Goal: Information Seeking & Learning: Find specific fact

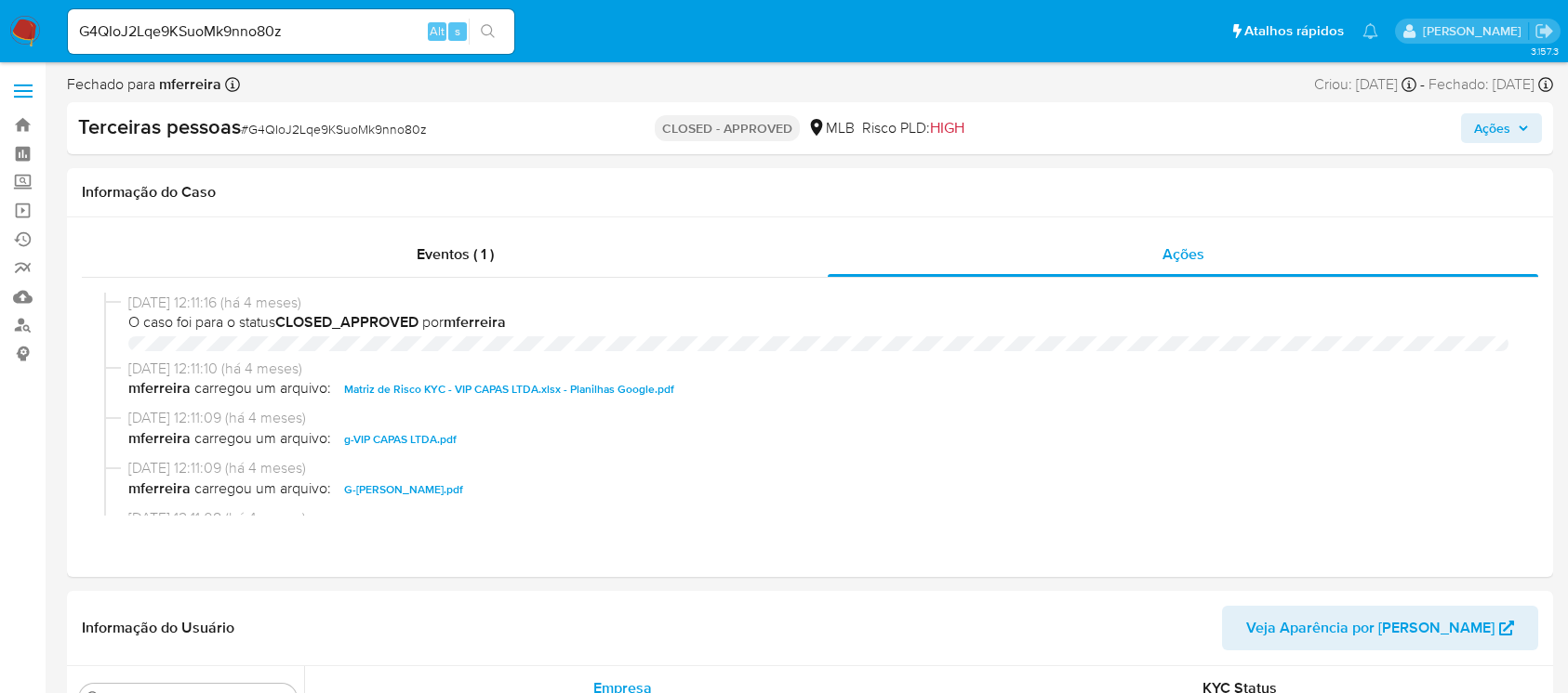
select select "10"
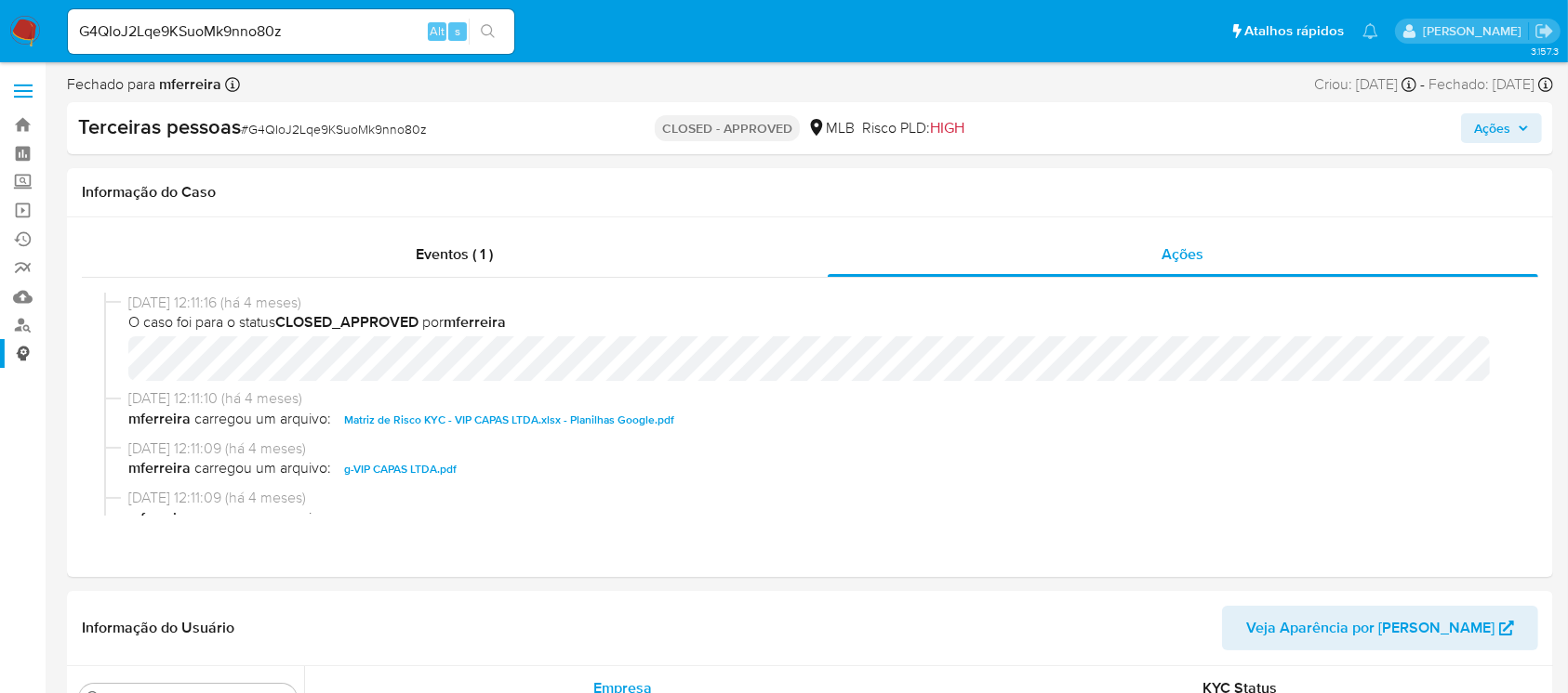
scroll to position [919, 0]
click at [28, 325] on link "Localizador de pessoas" at bounding box center [111, 325] width 222 height 29
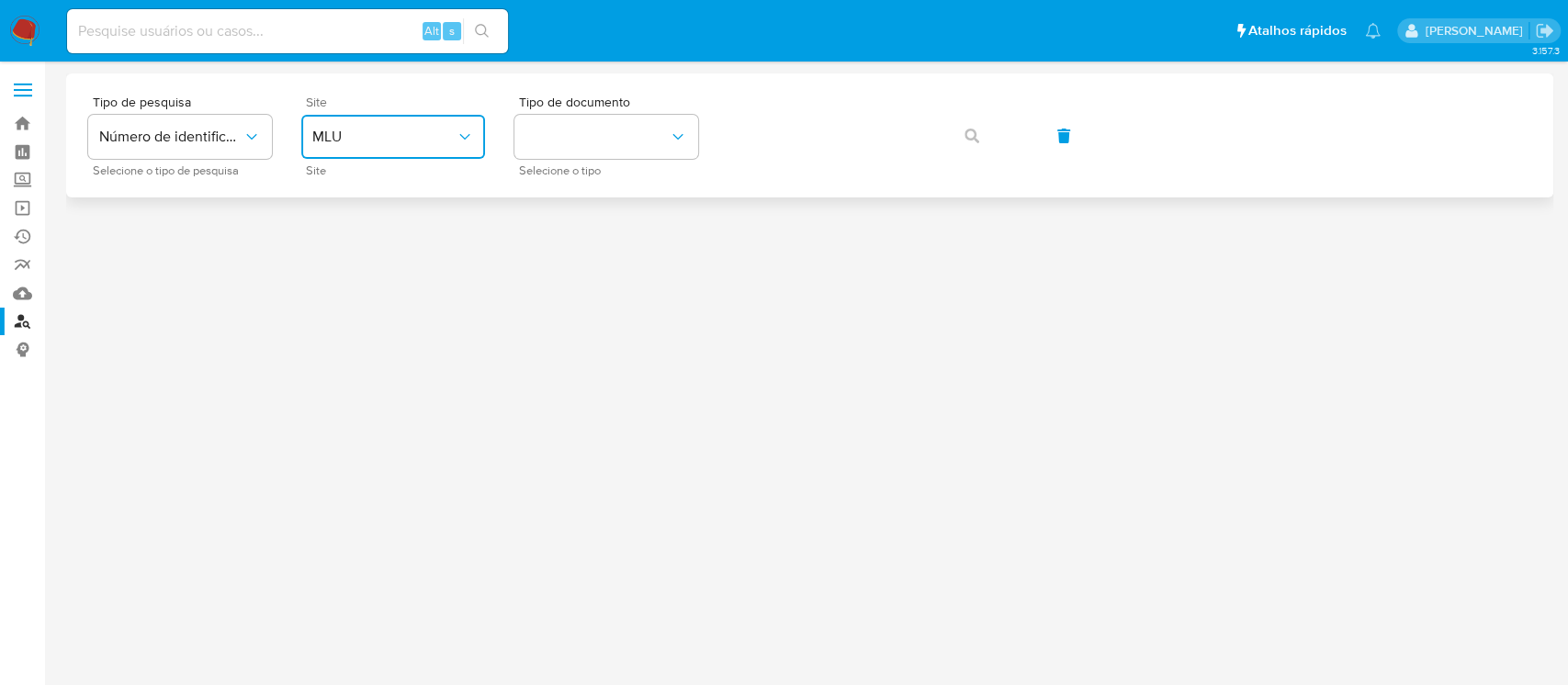
click at [469, 130] on icon "site_id" at bounding box center [464, 136] width 18 height 18
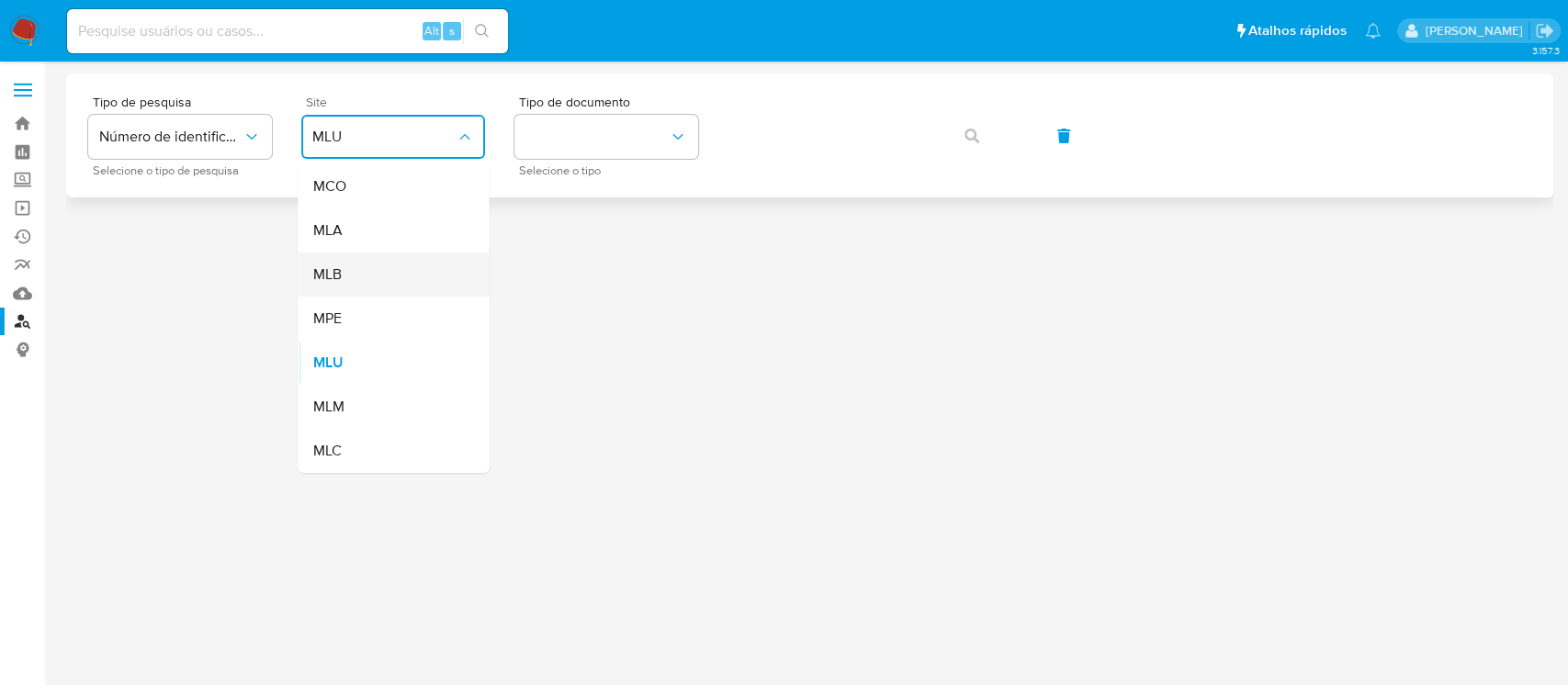
click at [383, 273] on div "MLB" at bounding box center [387, 275] width 150 height 44
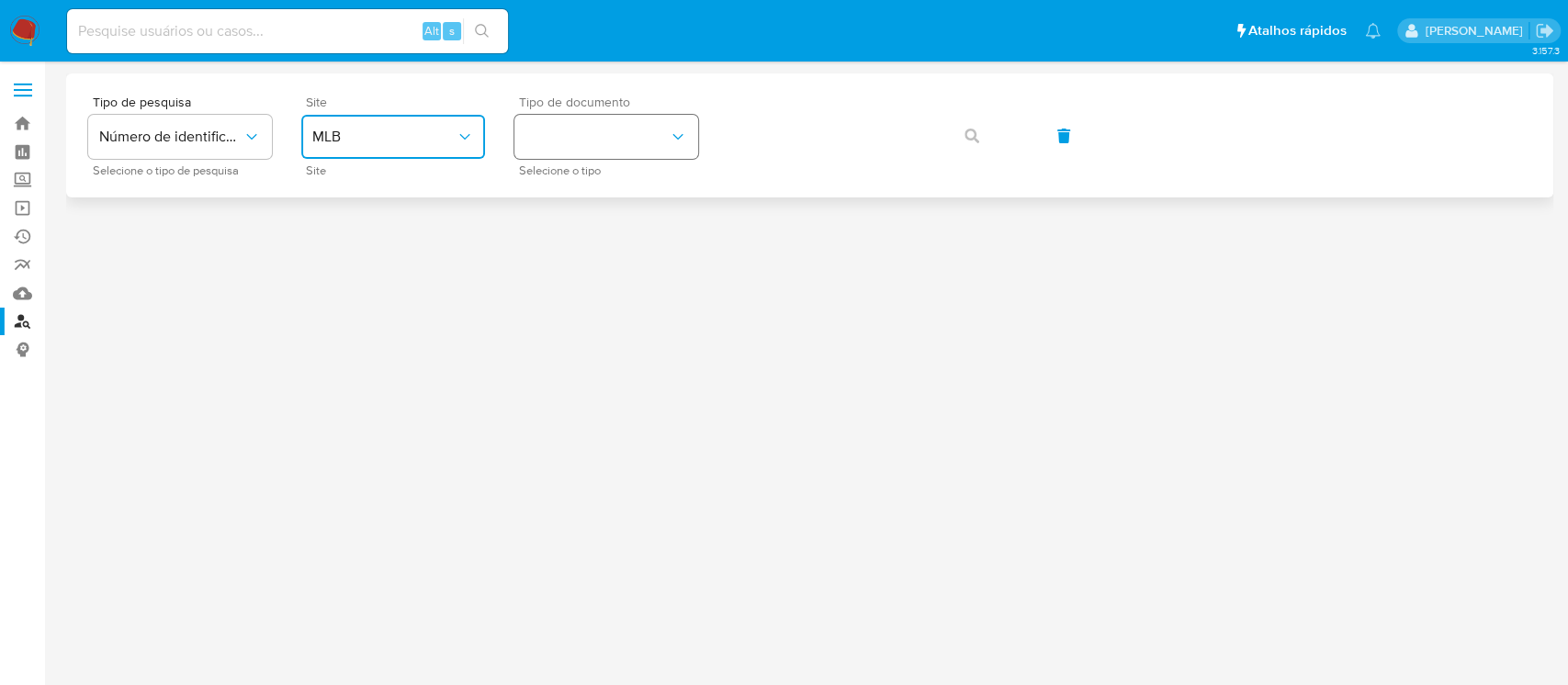
click at [678, 136] on icon "identificationType" at bounding box center [677, 136] width 18 height 18
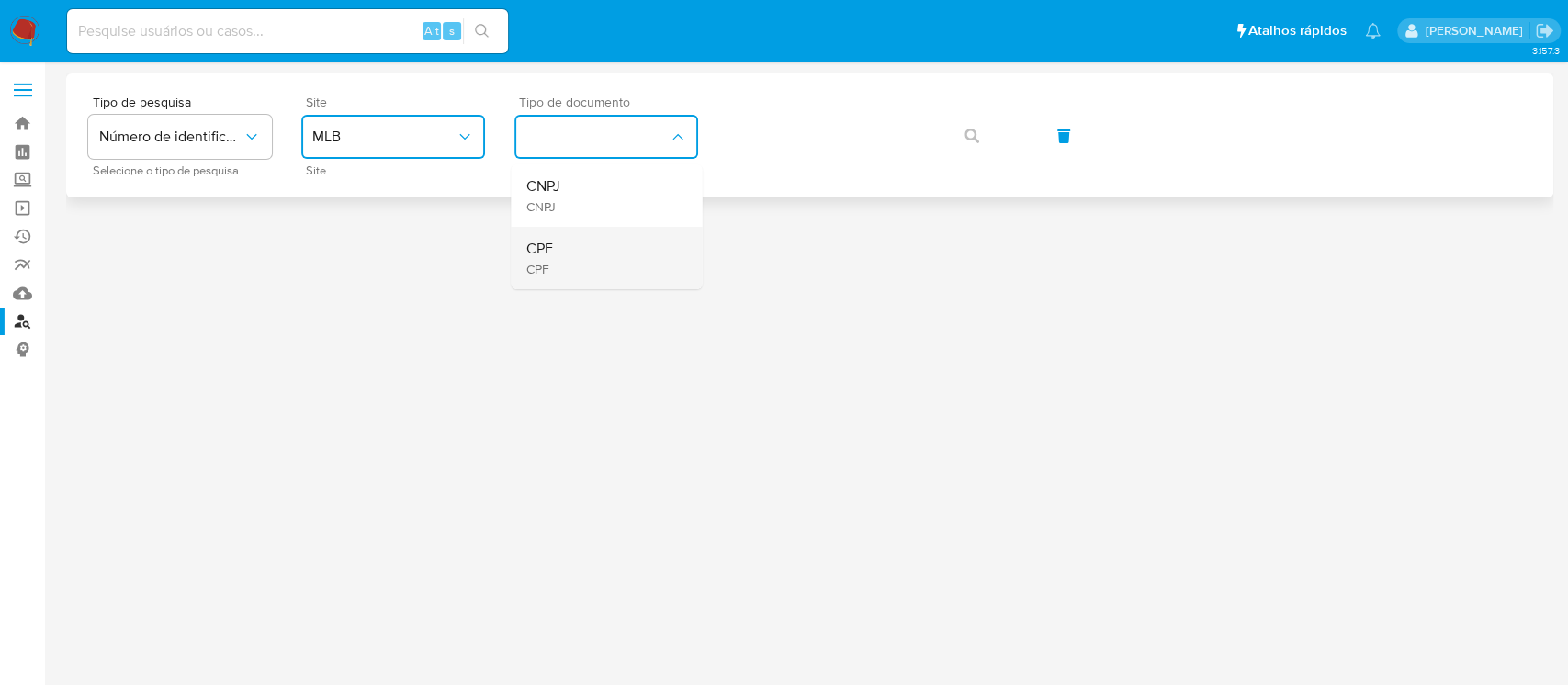
click at [578, 261] on div "CPF CPF" at bounding box center [600, 258] width 150 height 63
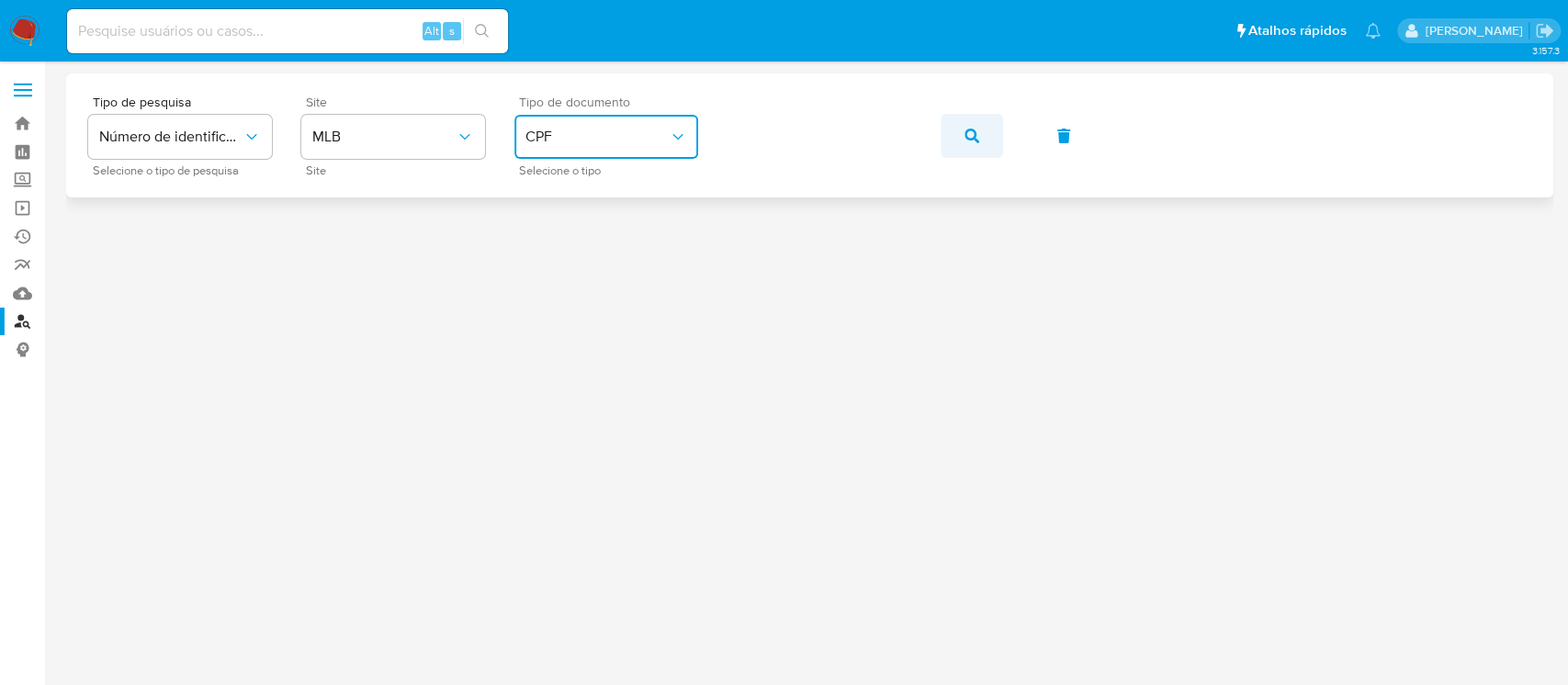
click at [988, 128] on button "button" at bounding box center [972, 136] width 63 height 44
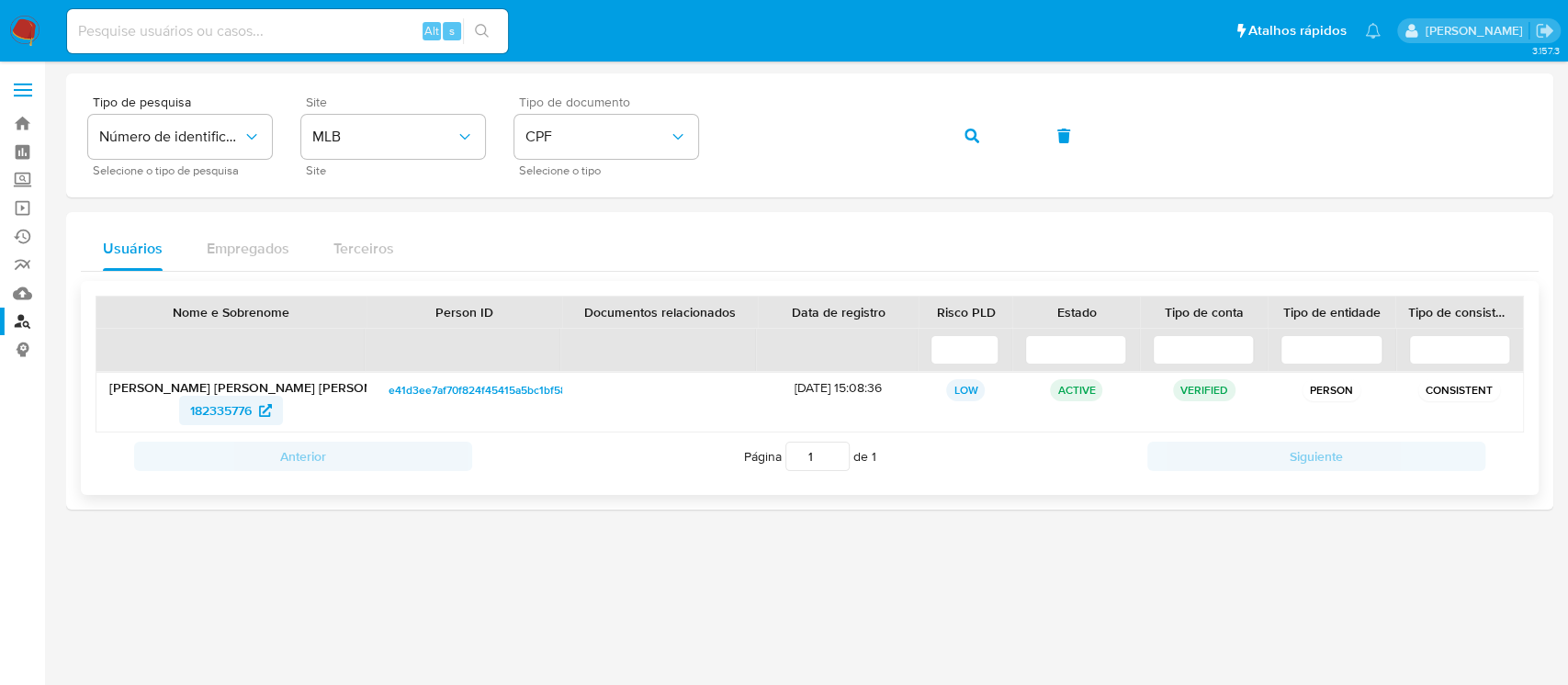
click at [191, 405] on span "182335776" at bounding box center [221, 410] width 62 height 29
click at [681, 139] on div "Tipo de pesquisa Número de identificação Selecione o tipo de pesquisa Site MLB …" at bounding box center [810, 135] width 1443 height 80
click at [970, 136] on icon "button" at bounding box center [971, 135] width 14 height 14
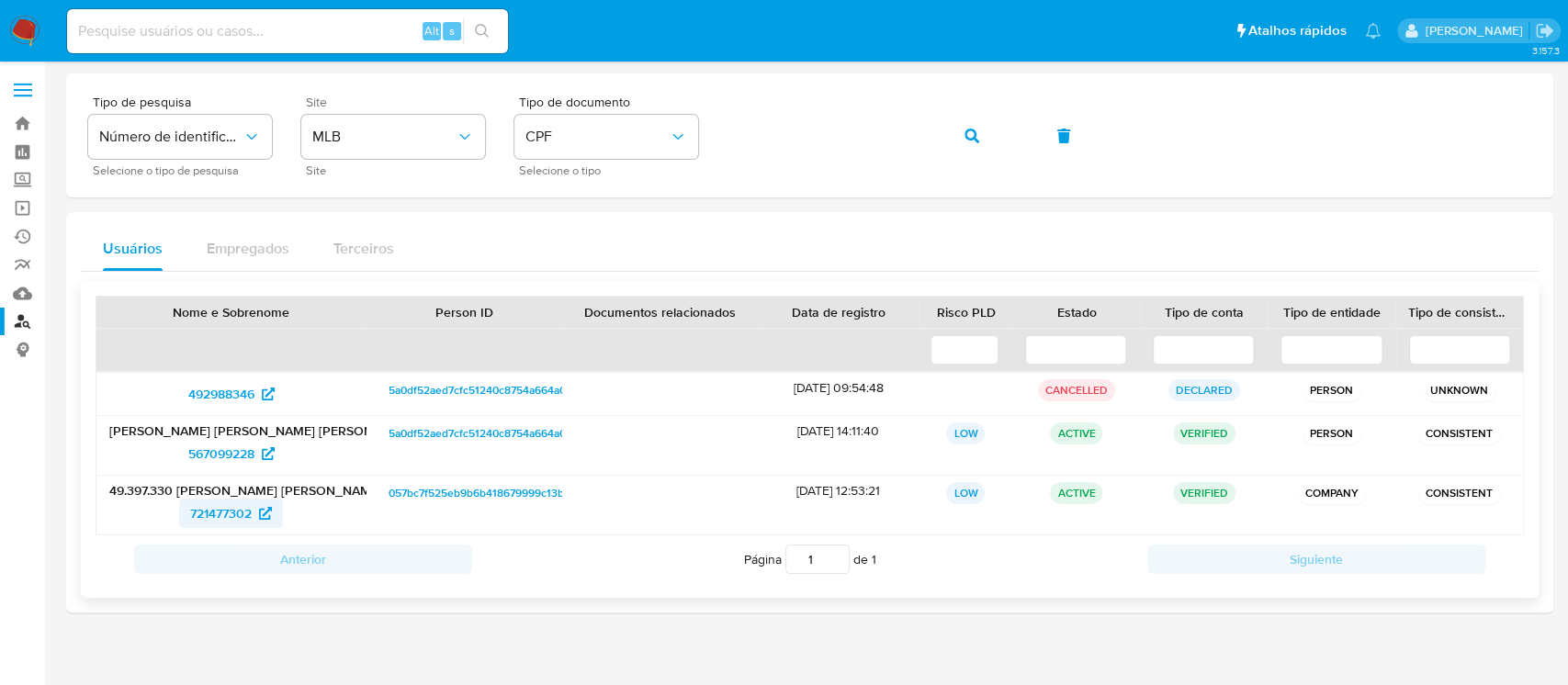
click at [241, 519] on span "721477302" at bounding box center [221, 513] width 62 height 29
click at [222, 454] on span "567099228" at bounding box center [222, 453] width 67 height 29
click at [683, 136] on icon "identificationType" at bounding box center [677, 136] width 18 height 18
click at [588, 200] on div "CNPJ CNPJ" at bounding box center [600, 196] width 150 height 63
click at [978, 145] on button "button" at bounding box center [972, 136] width 63 height 44
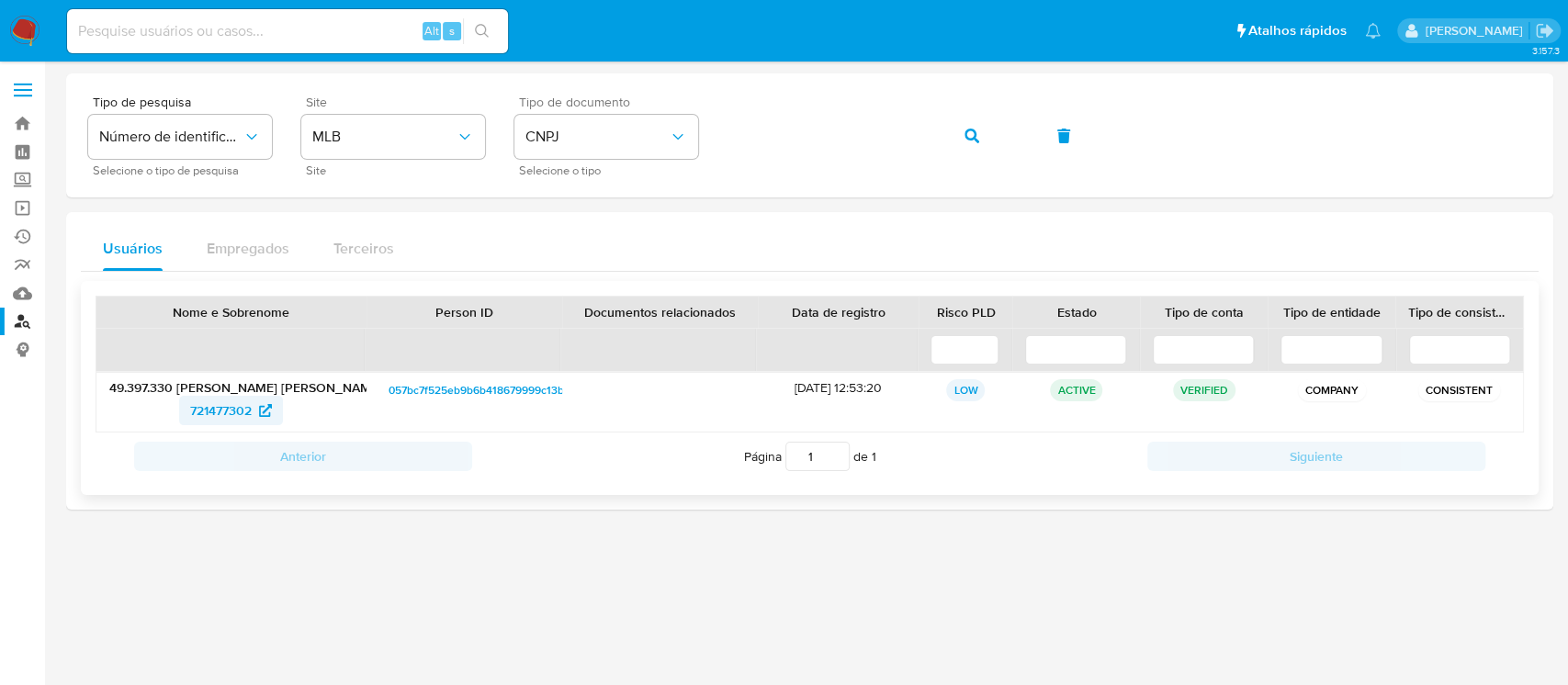
click at [221, 412] on span "721477302" at bounding box center [221, 410] width 62 height 29
click at [689, 139] on button "CNPJ" at bounding box center [606, 137] width 184 height 44
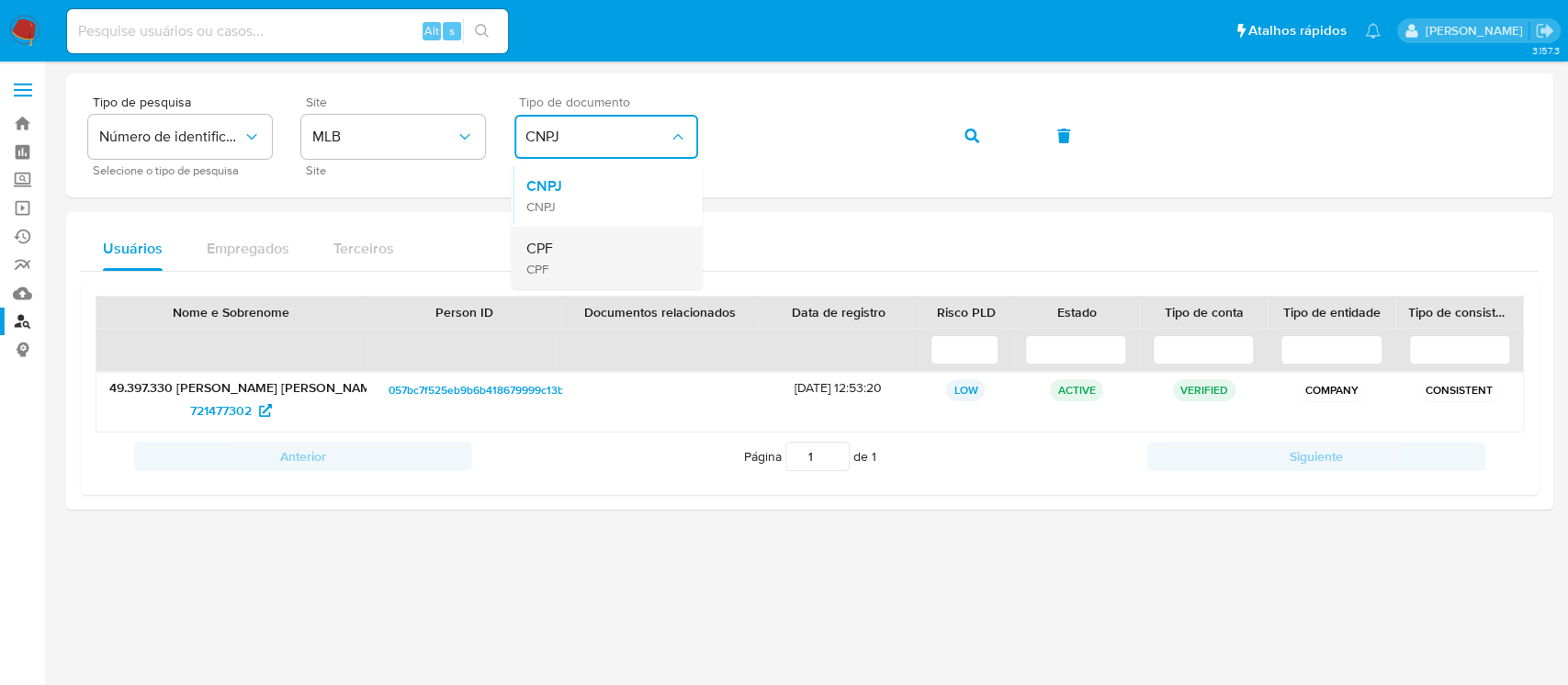
click at [565, 259] on div "CPF CPF" at bounding box center [600, 258] width 150 height 63
click at [676, 160] on div "Tipo de pesquisa Número de identificação Selecione o tipo de pesquisa Site MLB …" at bounding box center [810, 135] width 1443 height 80
click at [966, 132] on icon "button" at bounding box center [971, 135] width 14 height 14
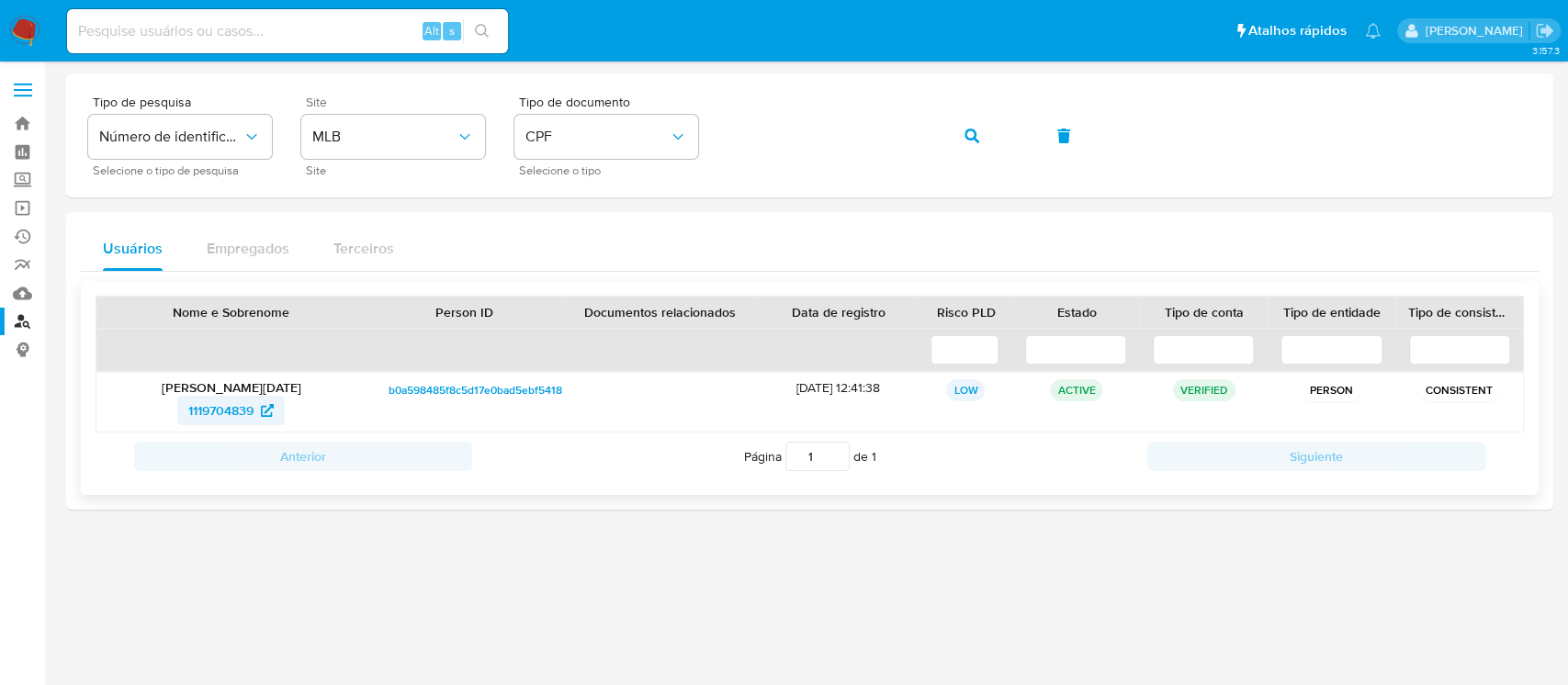
click at [241, 412] on span "1119704839" at bounding box center [221, 410] width 66 height 29
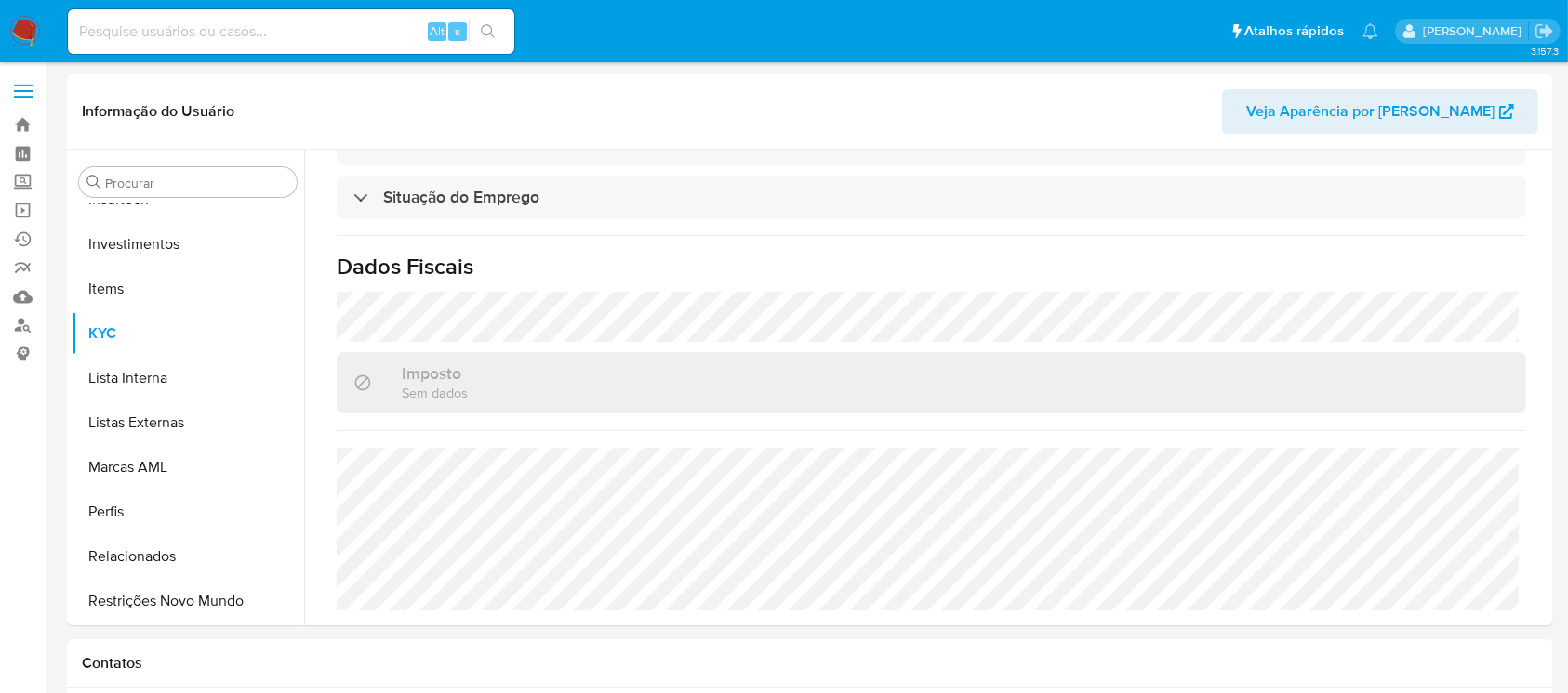
scroll to position [814, 0]
select select "10"
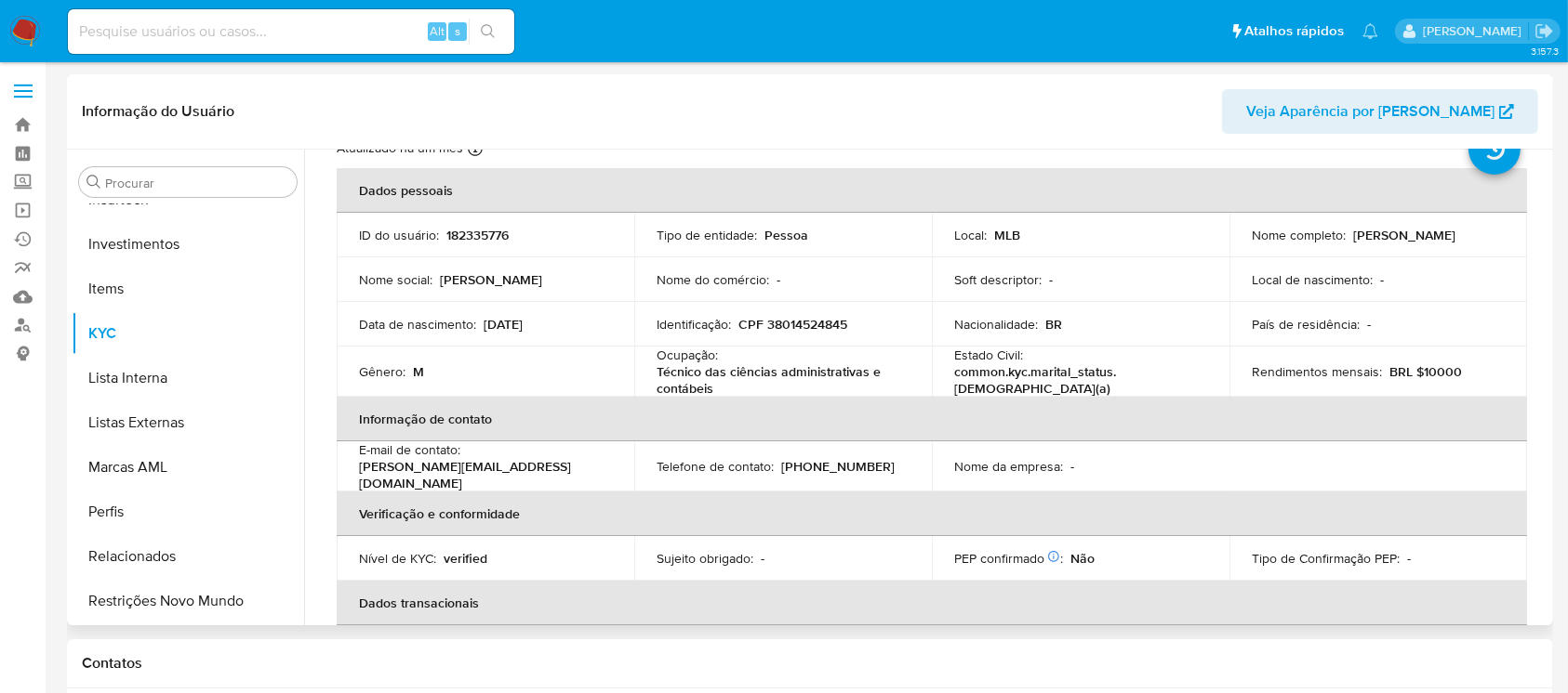
scroll to position [0, 0]
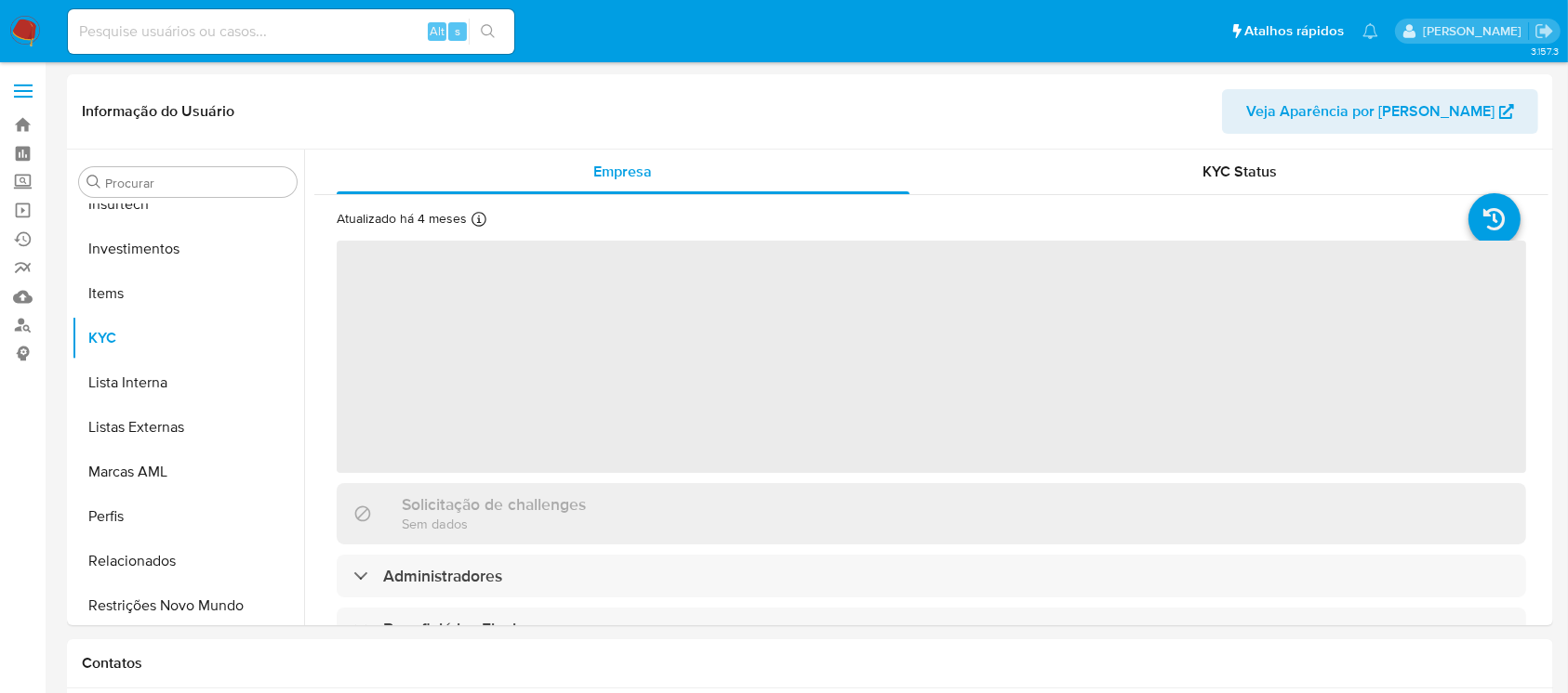
scroll to position [875, 0]
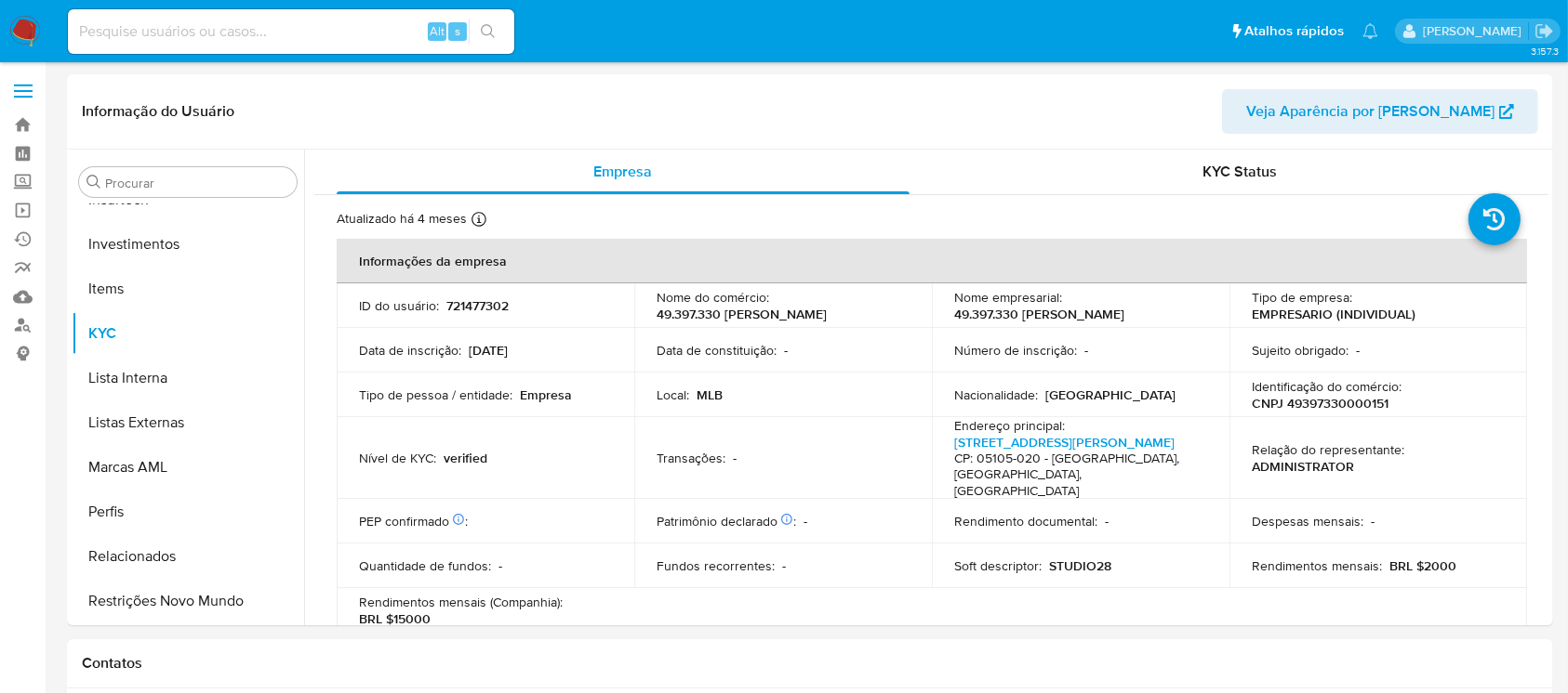
select select "10"
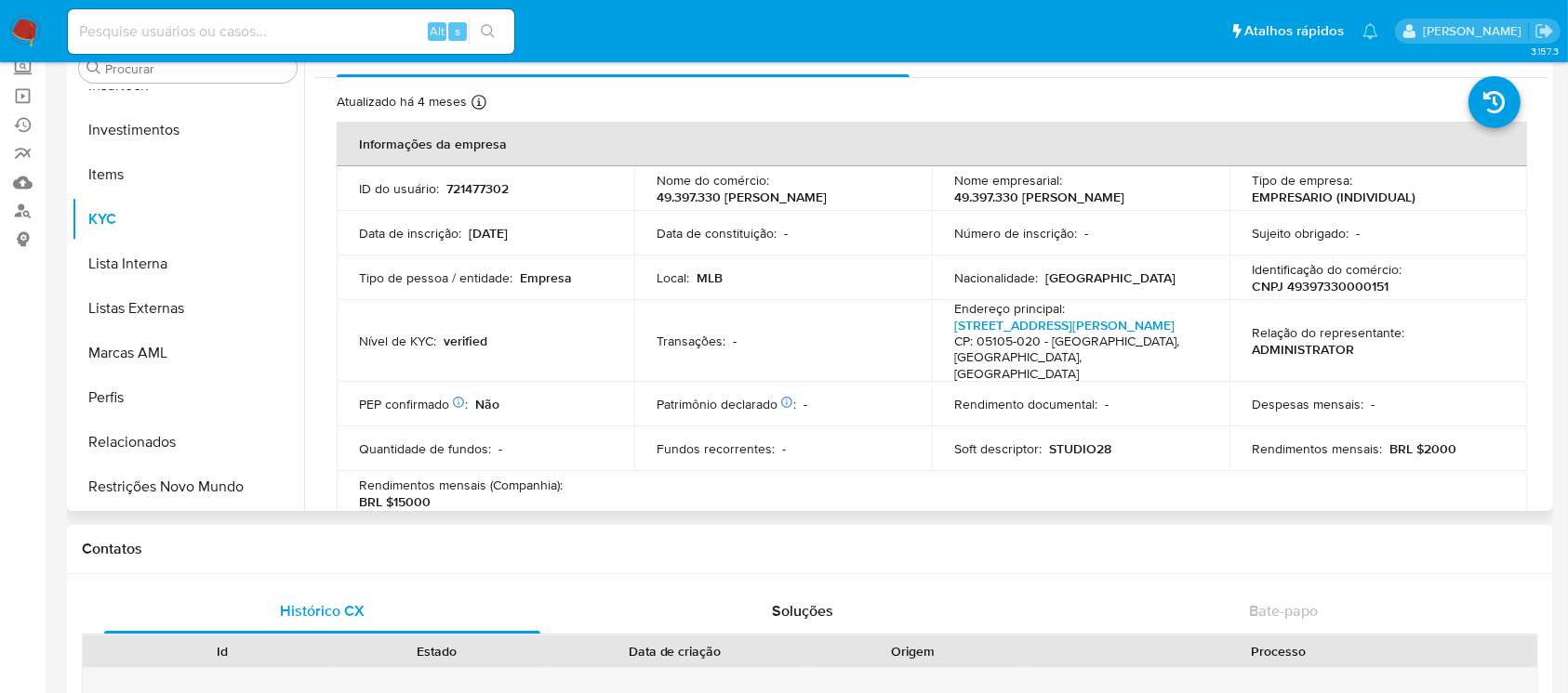
scroll to position [0, 0]
drag, startPoint x: 1283, startPoint y: 294, endPoint x: 1388, endPoint y: 299, distance: 105.1
click at [1388, 297] on div "Identificação do comércio : CNPJ 49397330000151" at bounding box center [1378, 280] width 253 height 34
copy p "49397330000151"
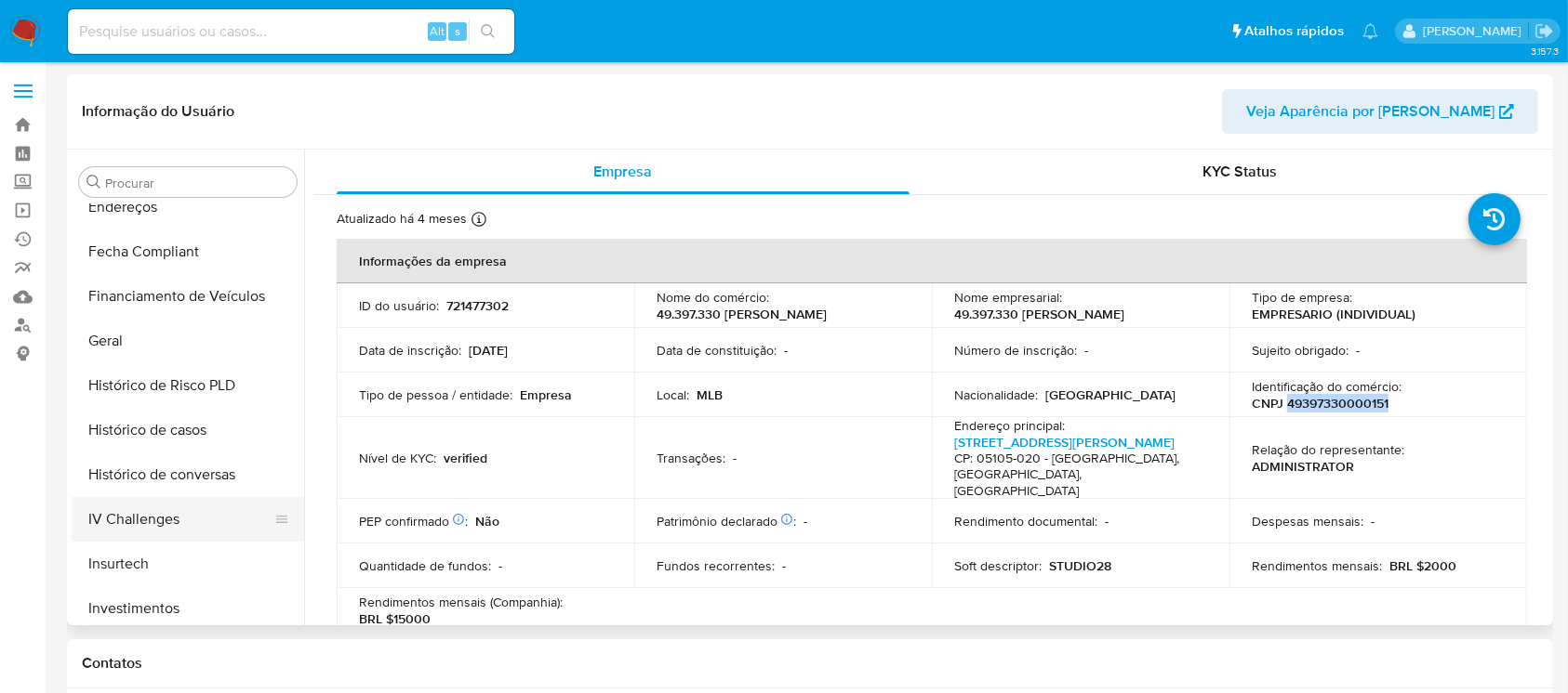
scroll to position [379, 0]
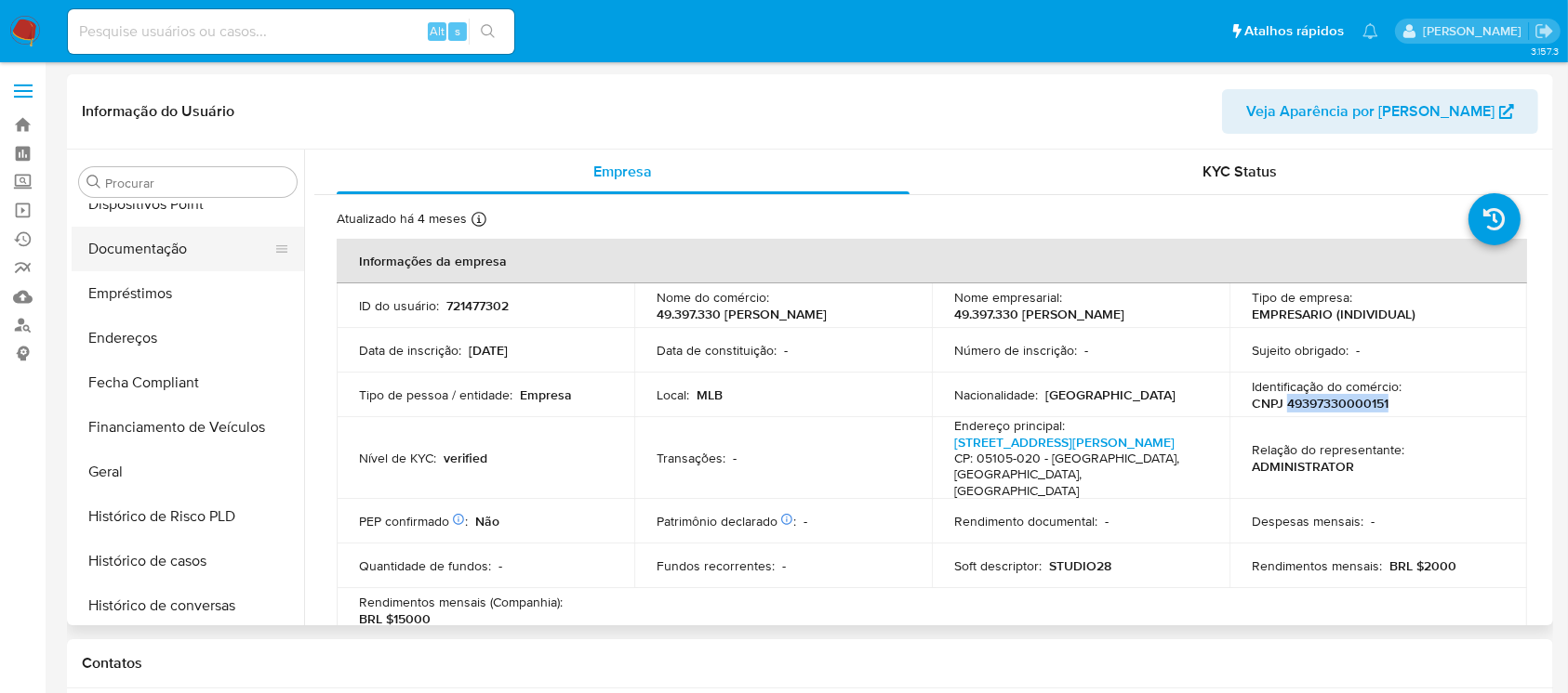
click at [201, 251] on button "Documentação" at bounding box center [180, 249] width 218 height 44
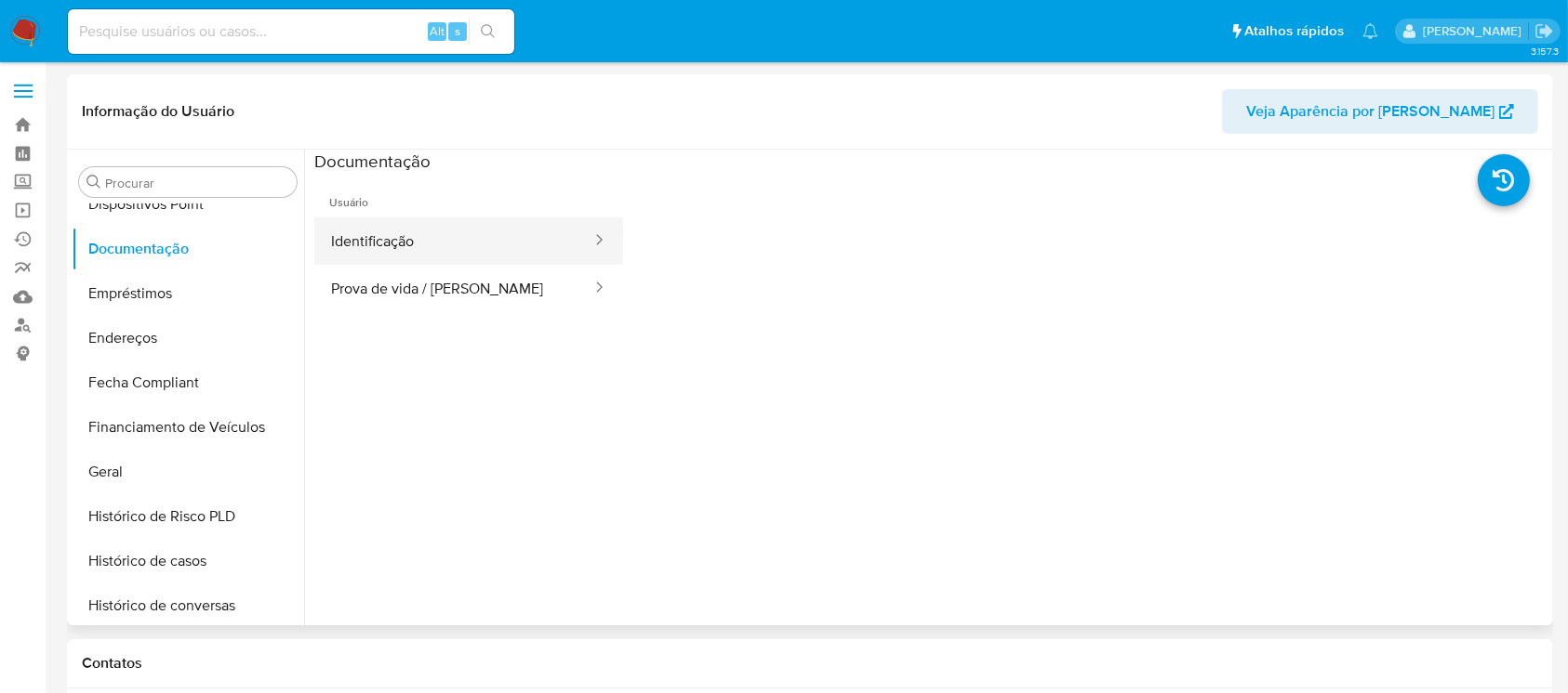
click at [447, 243] on button "Identificação" at bounding box center [454, 241] width 279 height 47
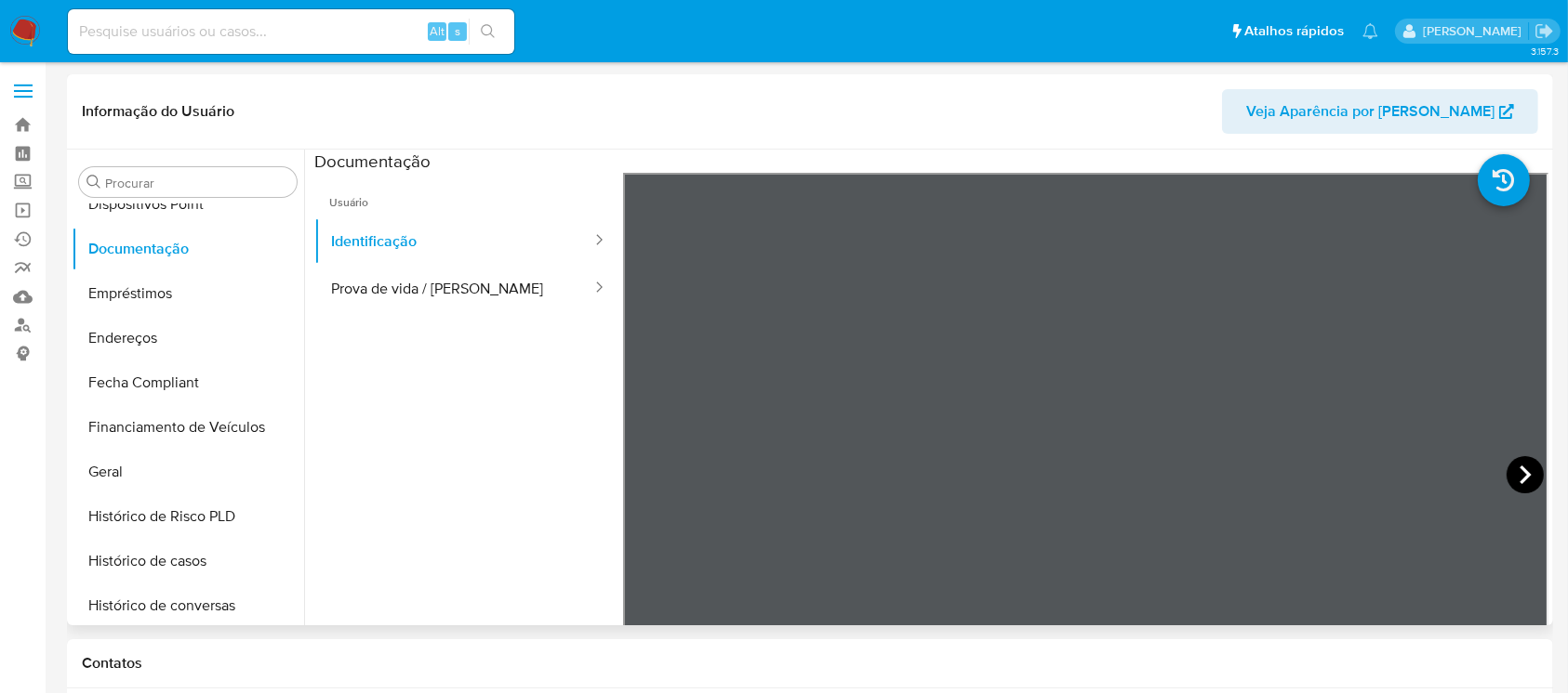
click at [1521, 468] on icon at bounding box center [1525, 475] width 38 height 38
click at [398, 281] on button "Prova de vida / Selfie" at bounding box center [454, 288] width 279 height 47
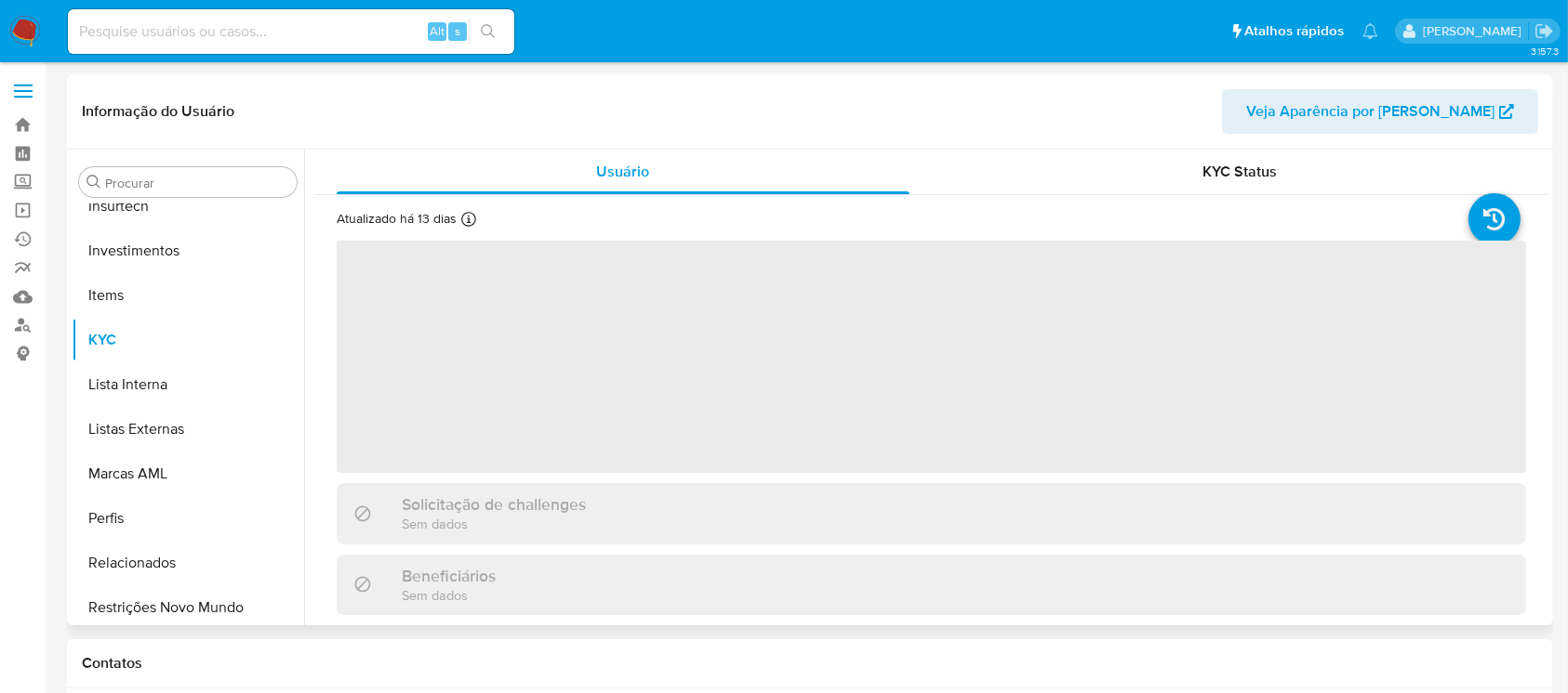
scroll to position [875, 0]
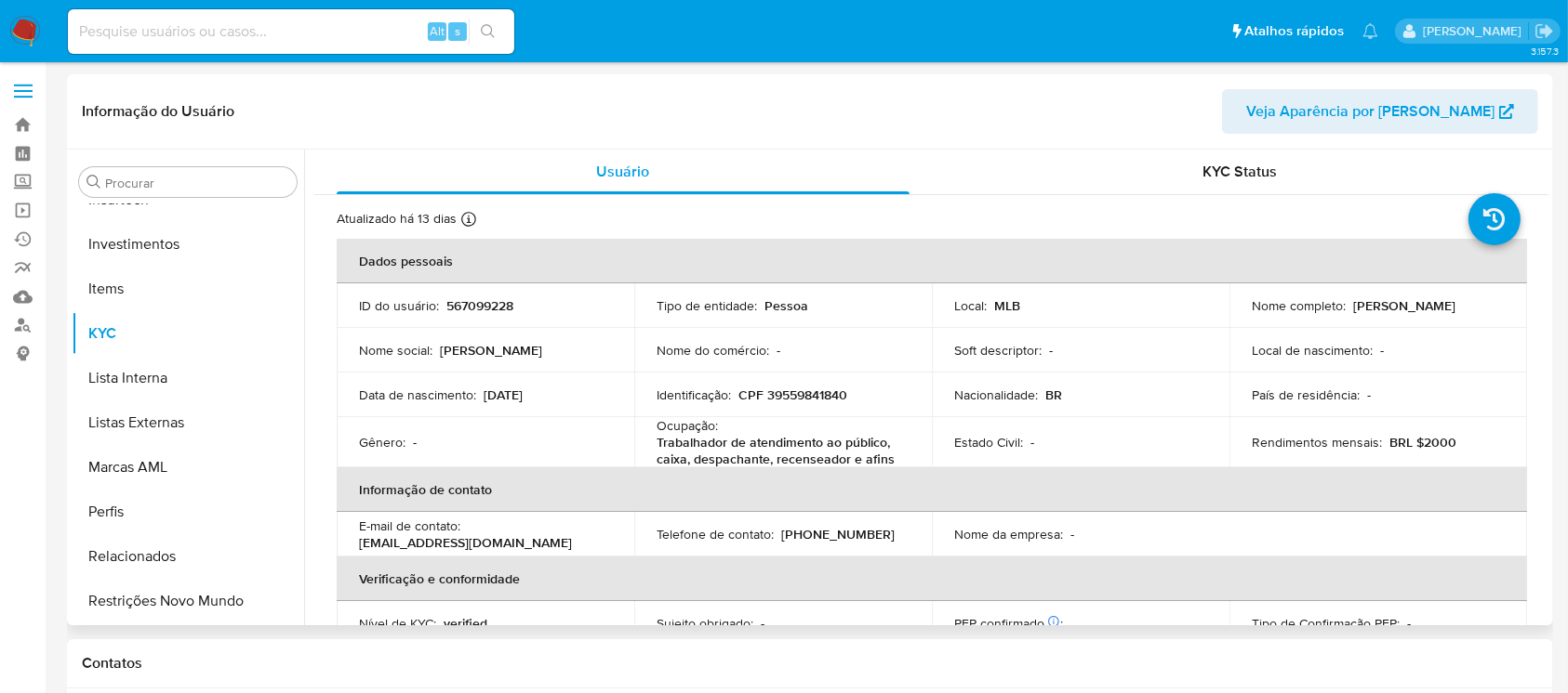
select select "10"
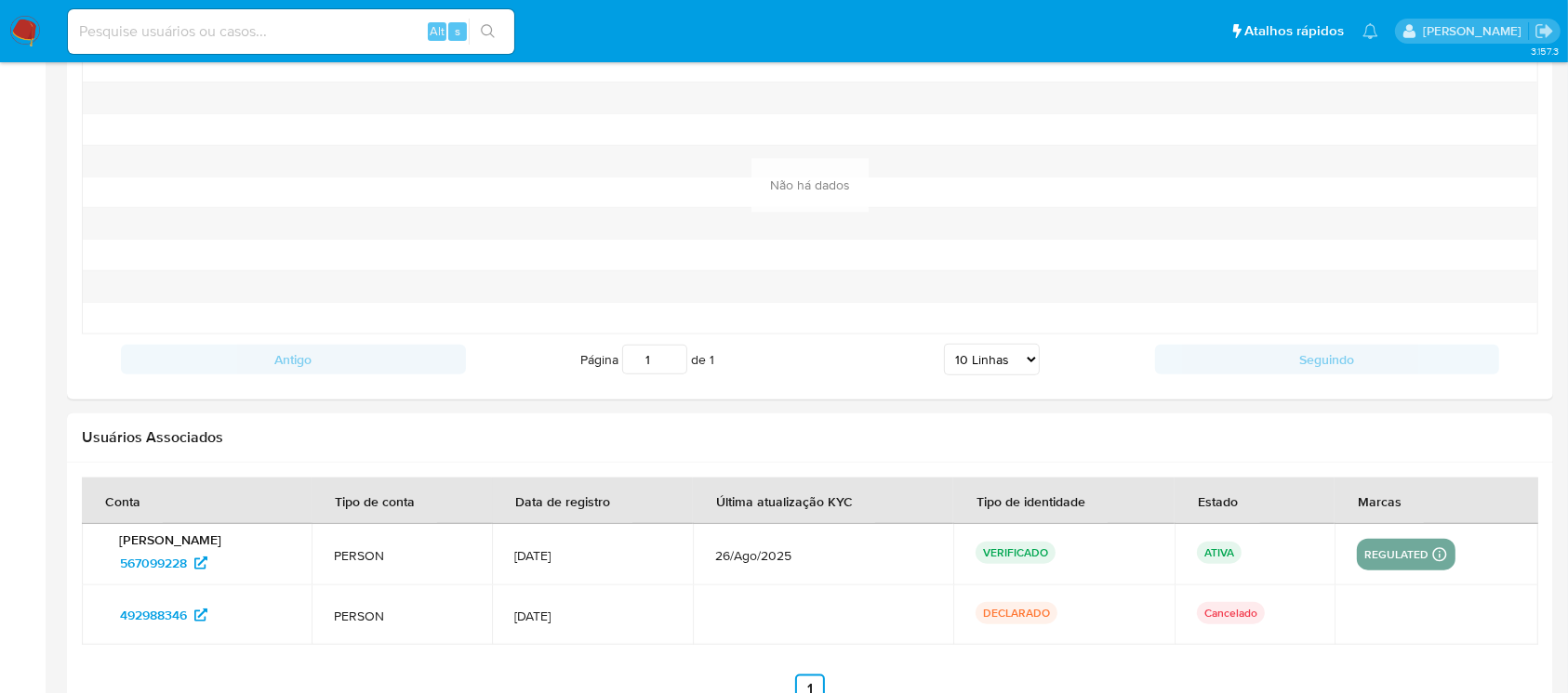
scroll to position [2032, 0]
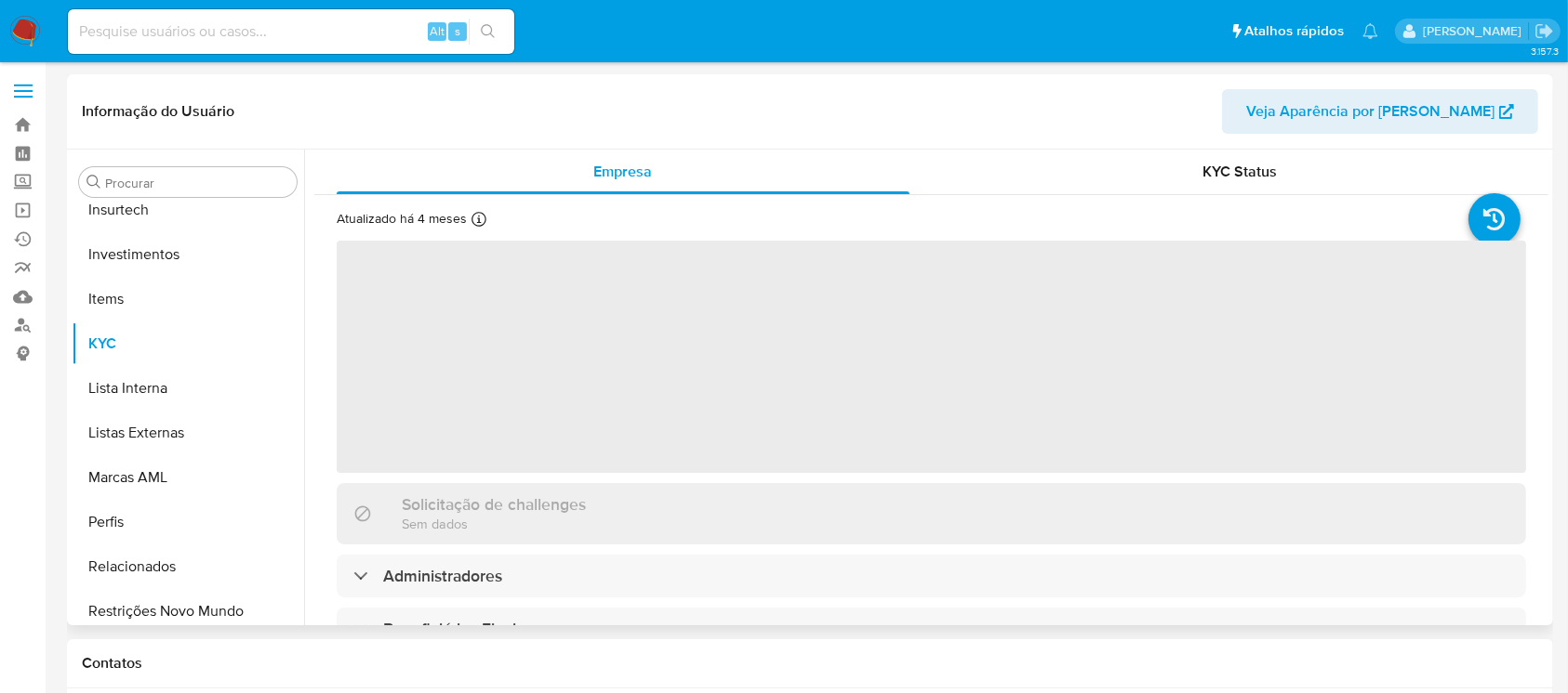
scroll to position [875, 0]
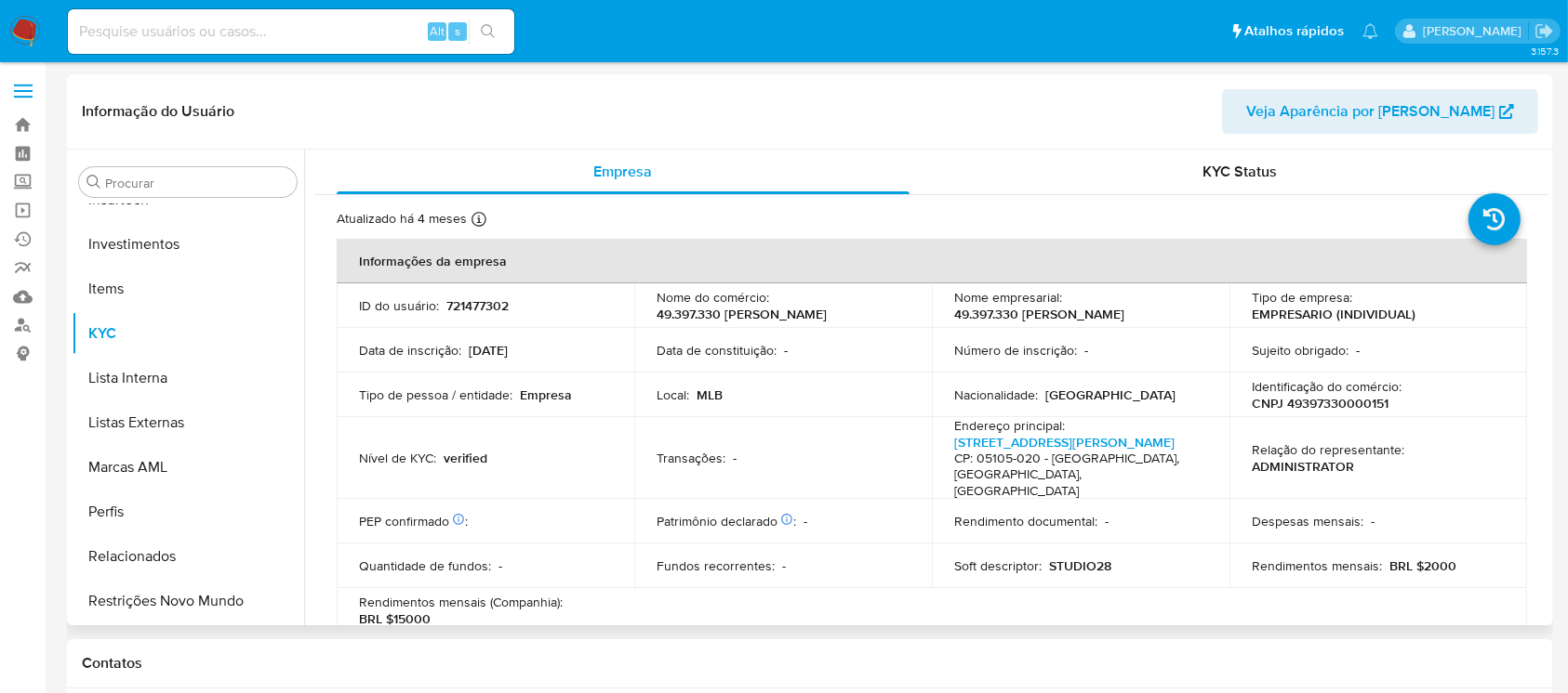
select select "10"
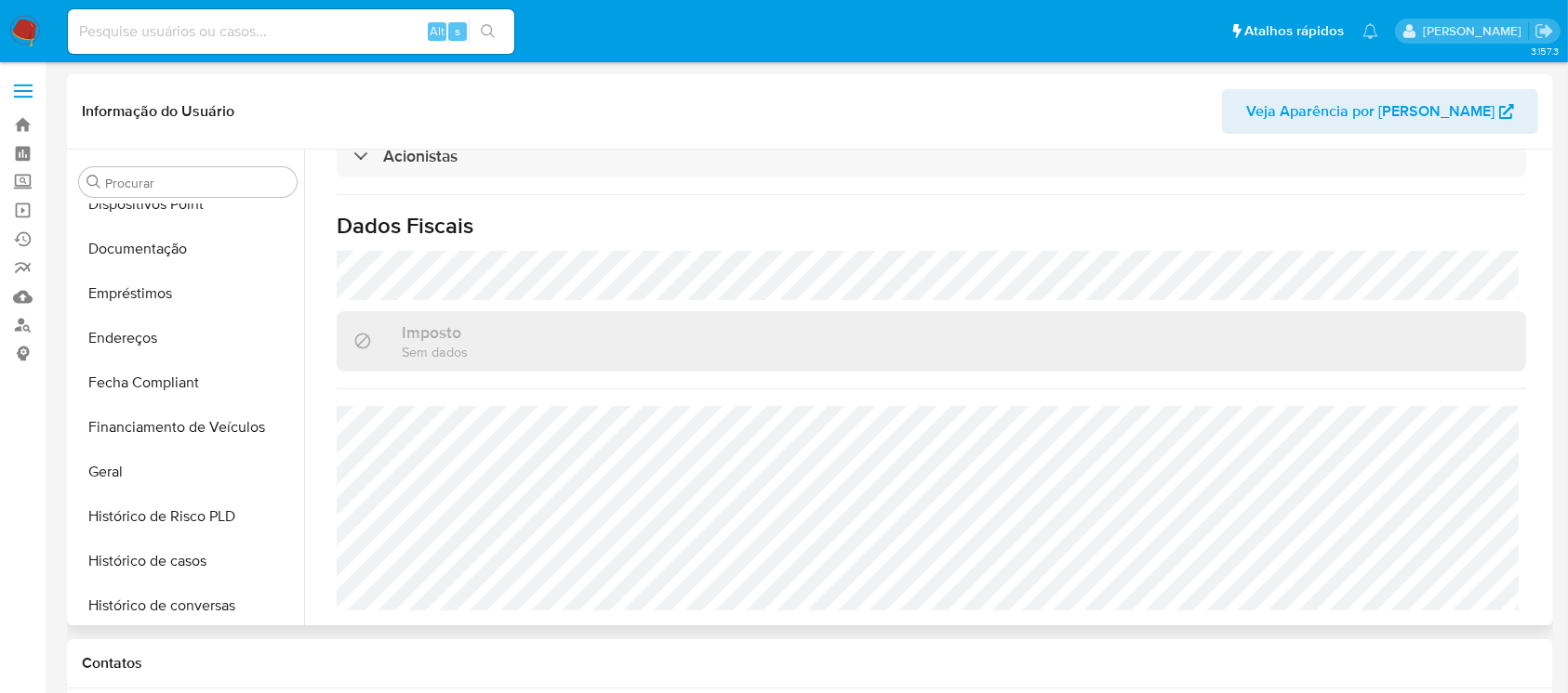
scroll to position [255, 0]
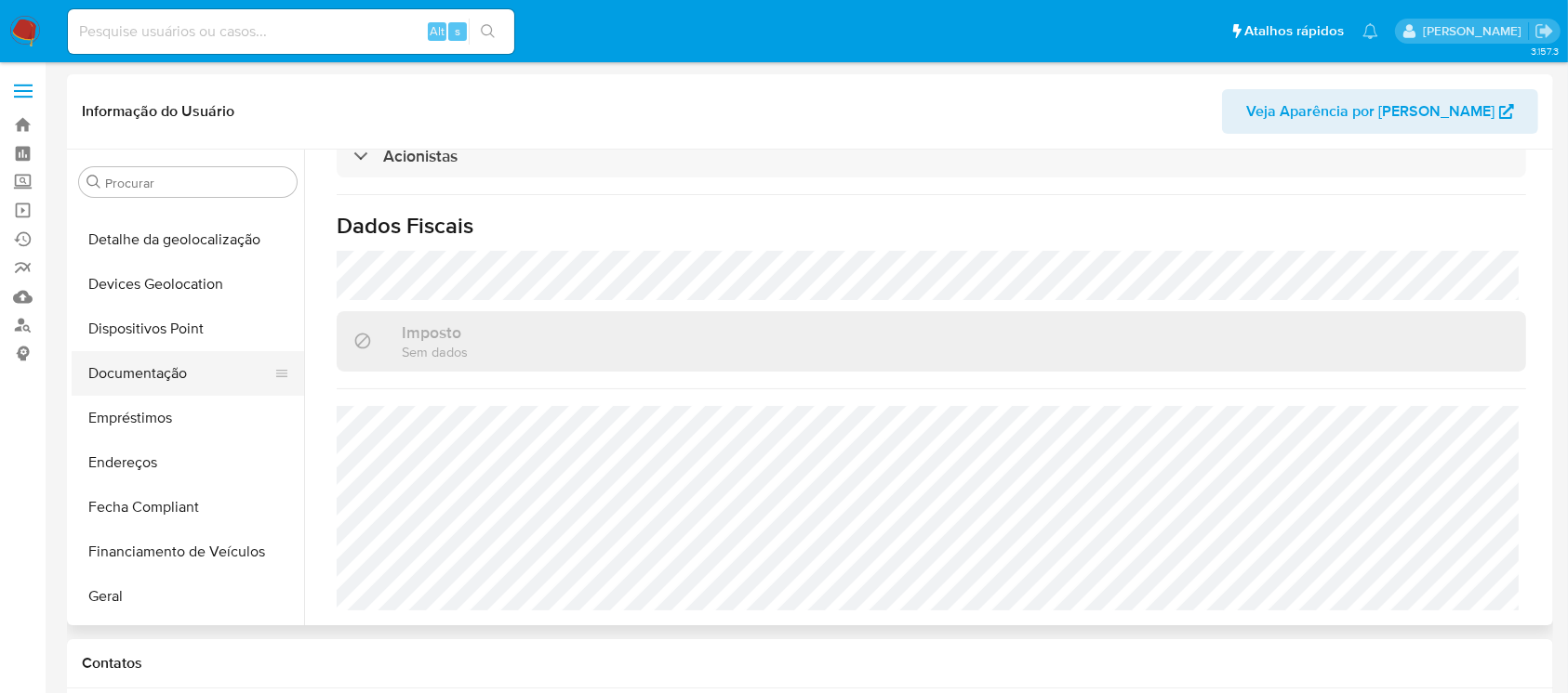
click at [131, 374] on button "Documentação" at bounding box center [180, 373] width 218 height 44
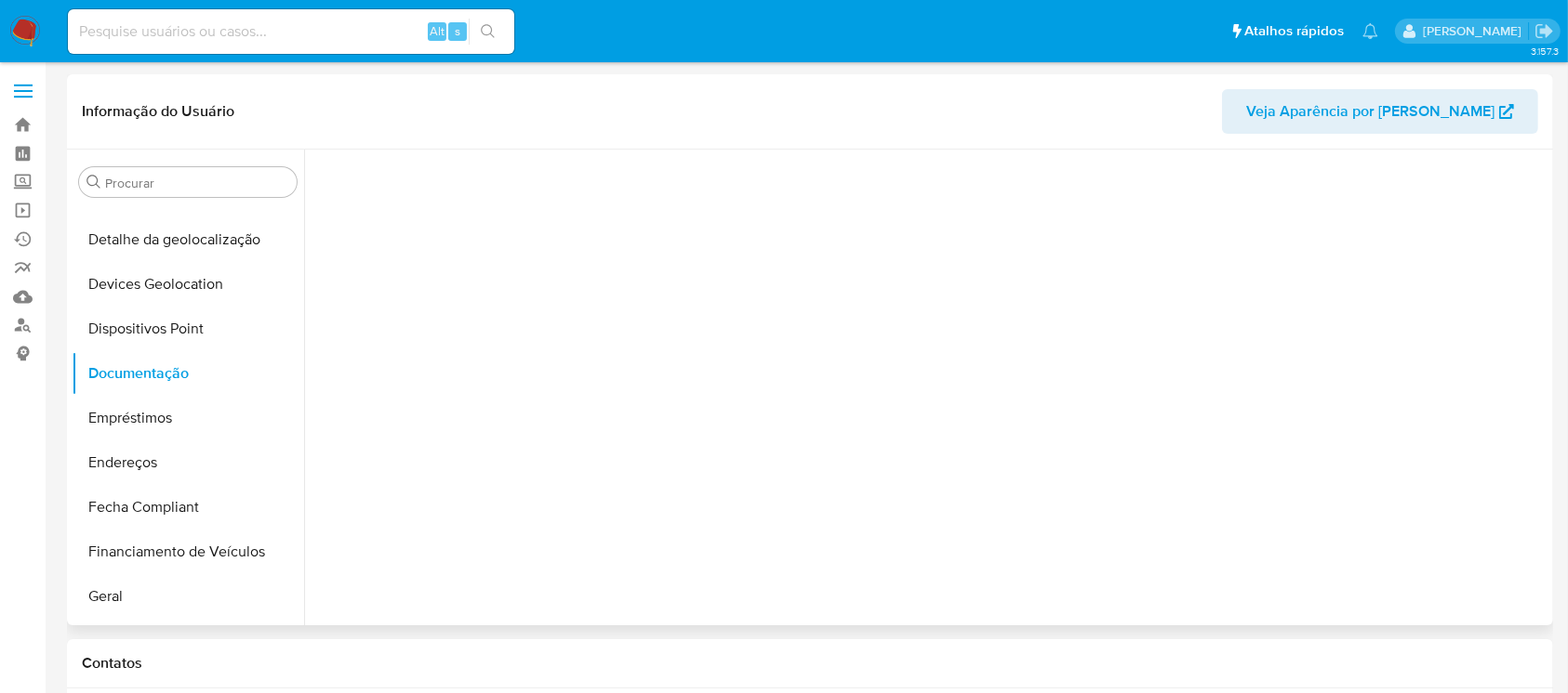
scroll to position [0, 0]
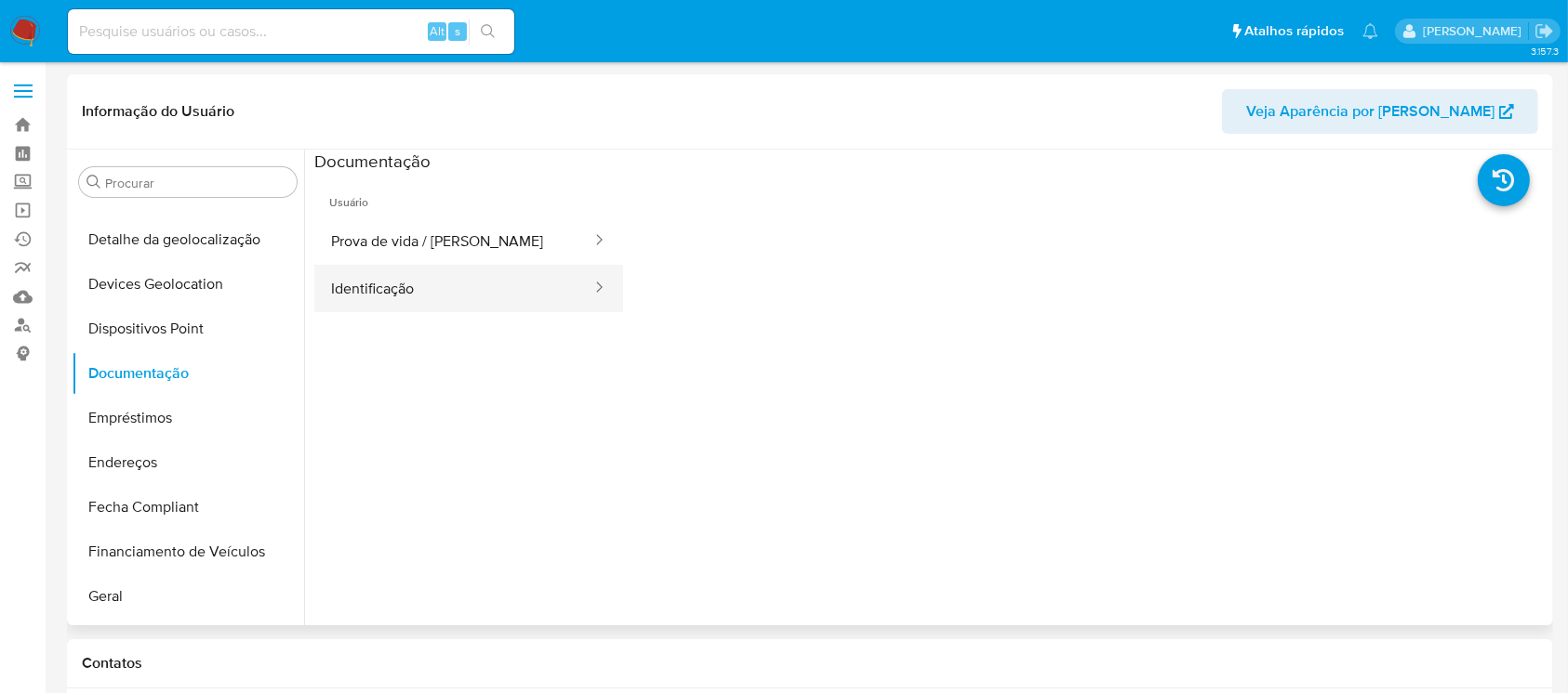
click at [430, 287] on button "Identificação" at bounding box center [454, 288] width 279 height 47
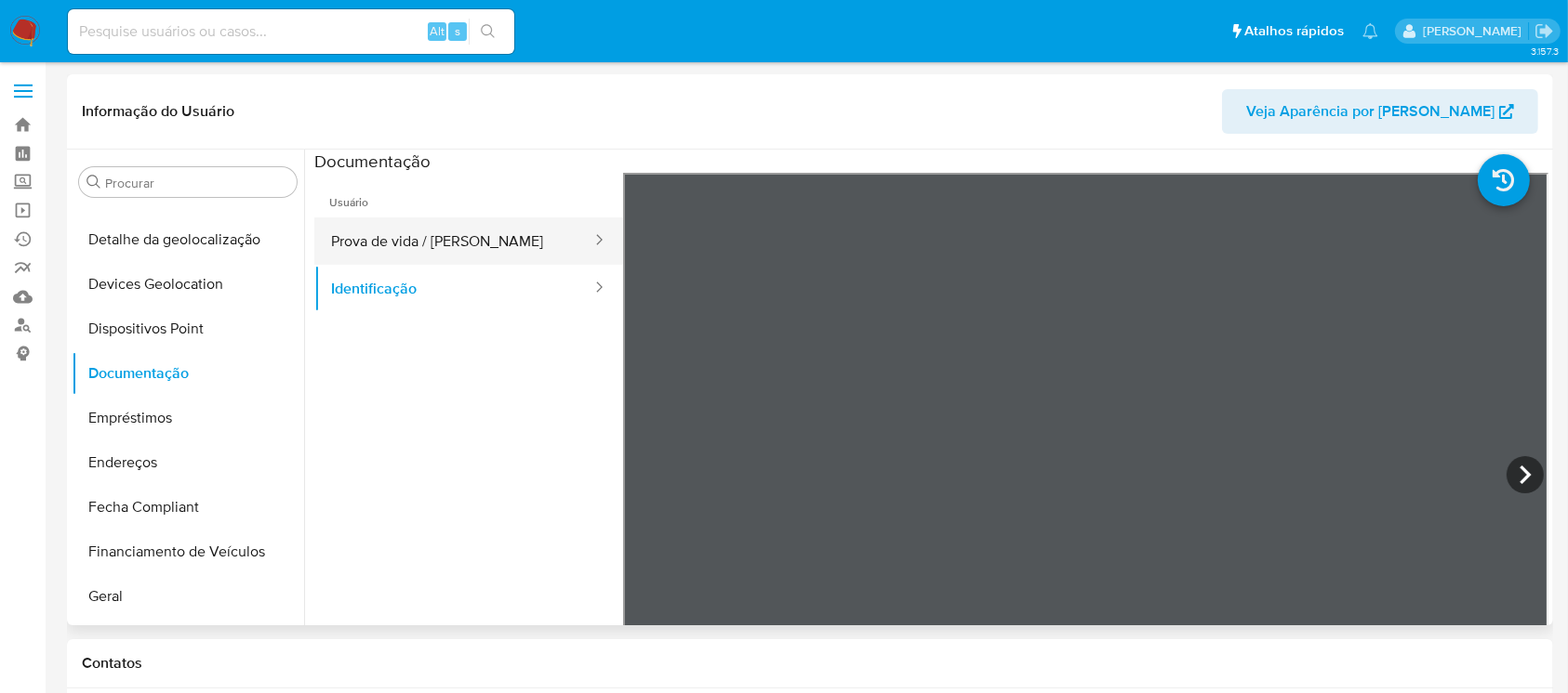
click at [516, 249] on button "Prova de vida / [PERSON_NAME]" at bounding box center [454, 241] width 279 height 47
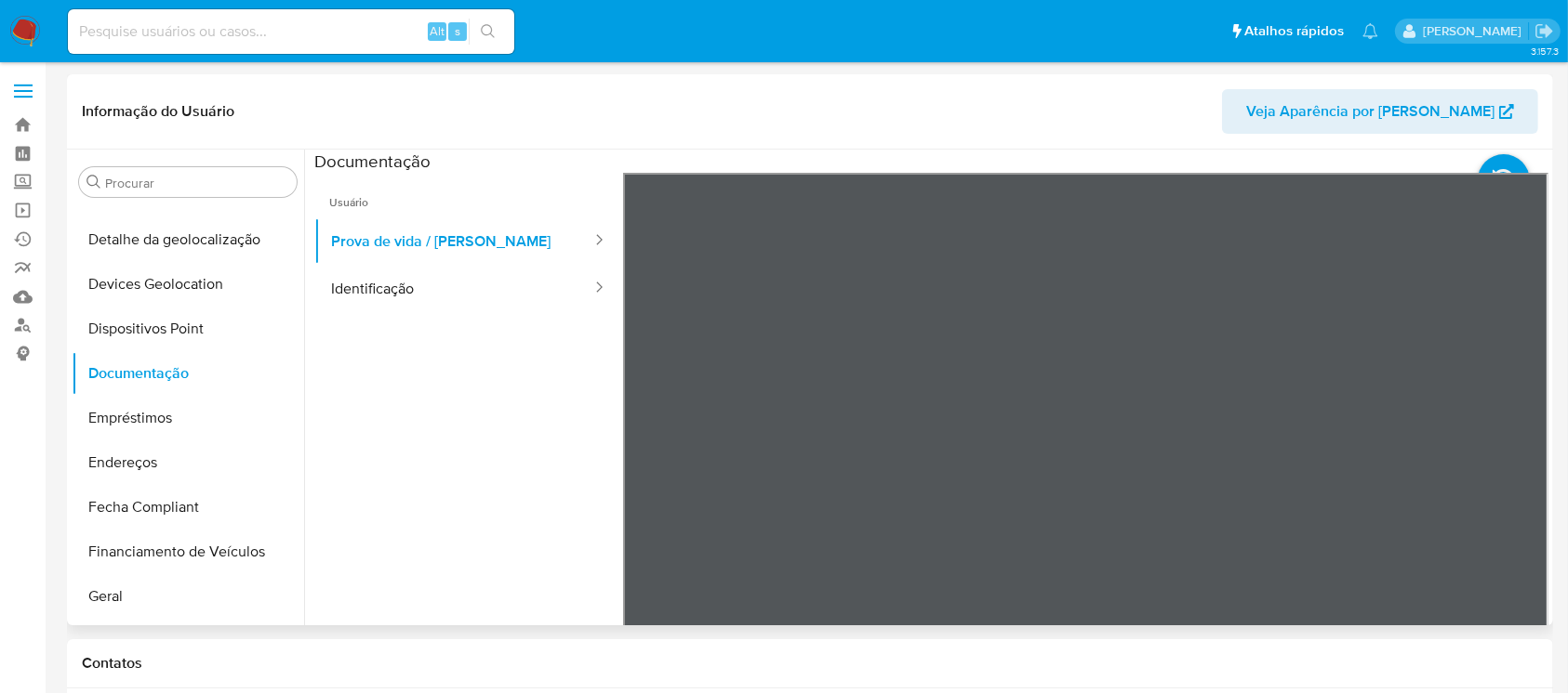
drag, startPoint x: 1190, startPoint y: 513, endPoint x: 1194, endPoint y: 408, distance: 105.1
click at [1194, 408] on div at bounding box center [1085, 477] width 926 height 609
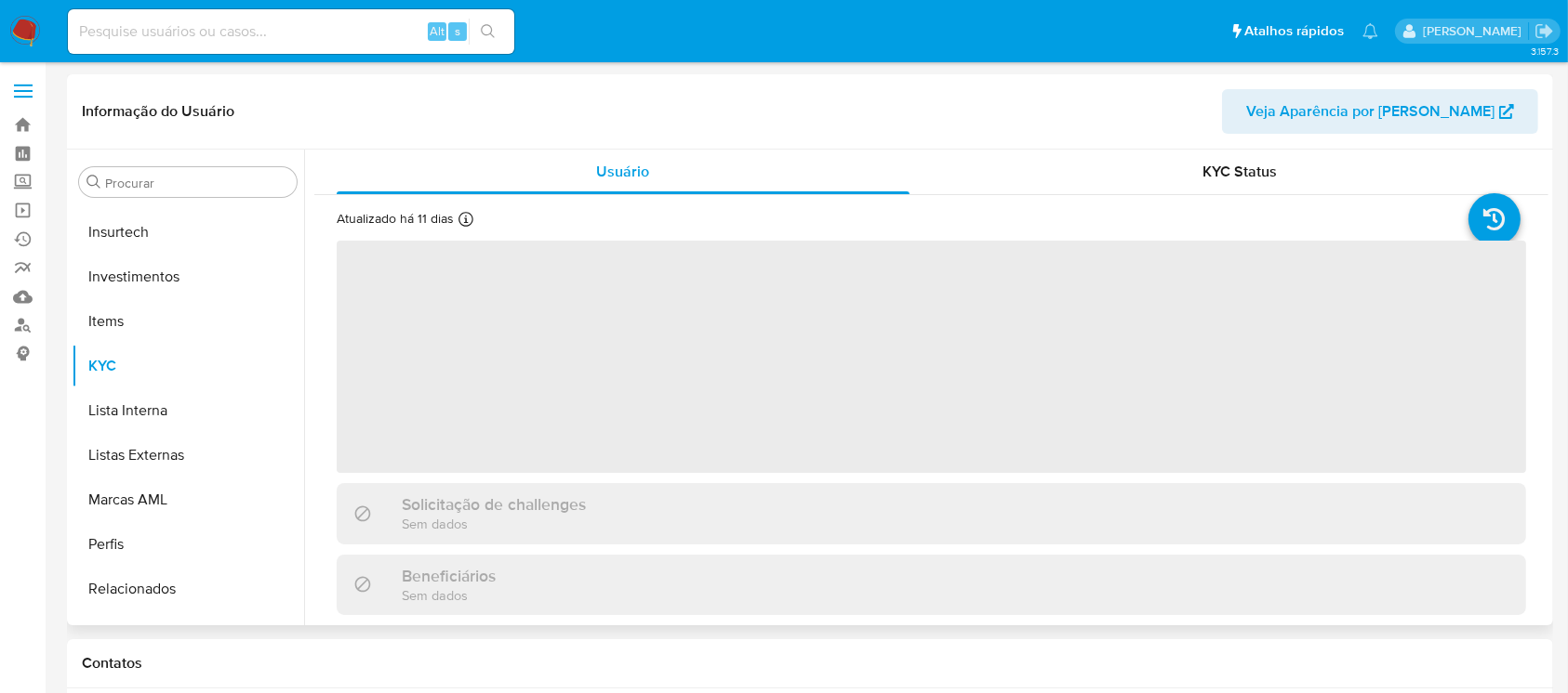
scroll to position [875, 0]
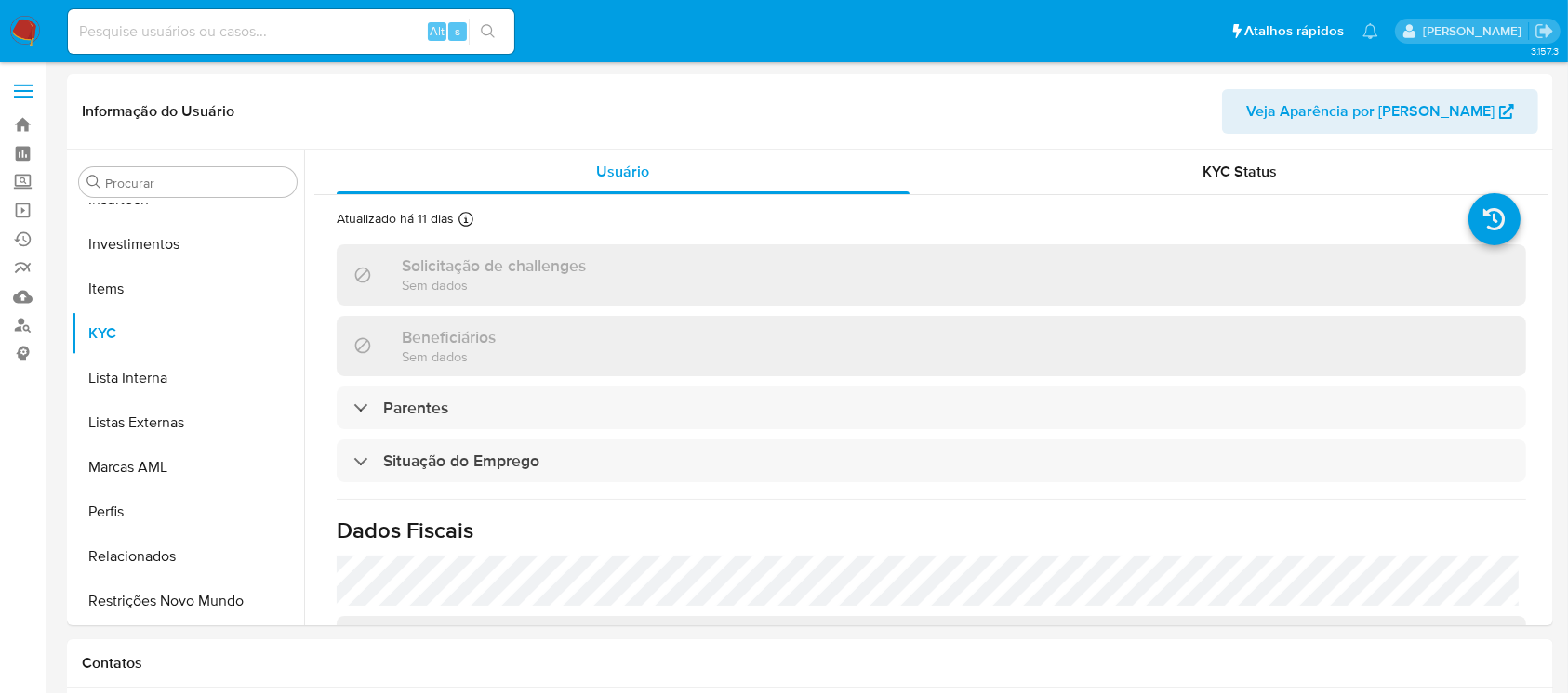
select select "10"
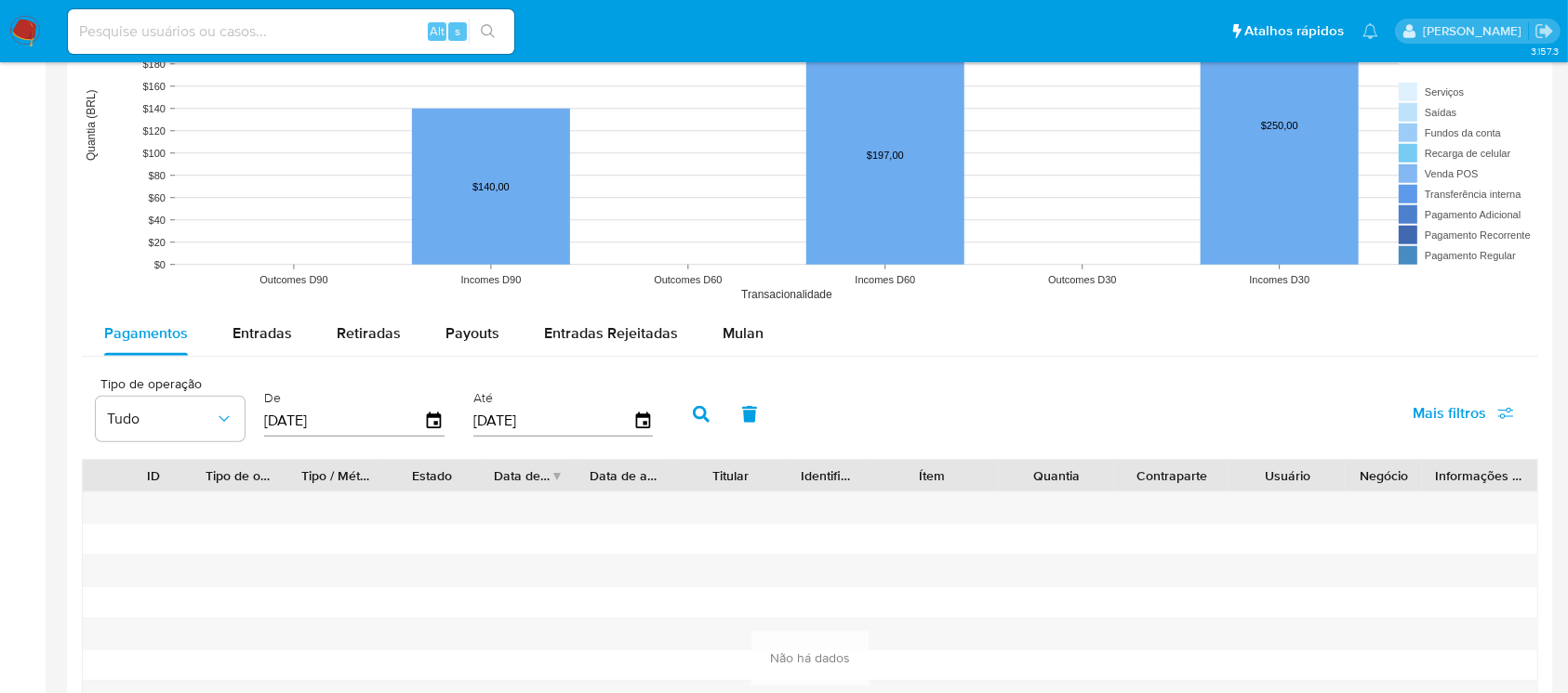
scroll to position [1477, 0]
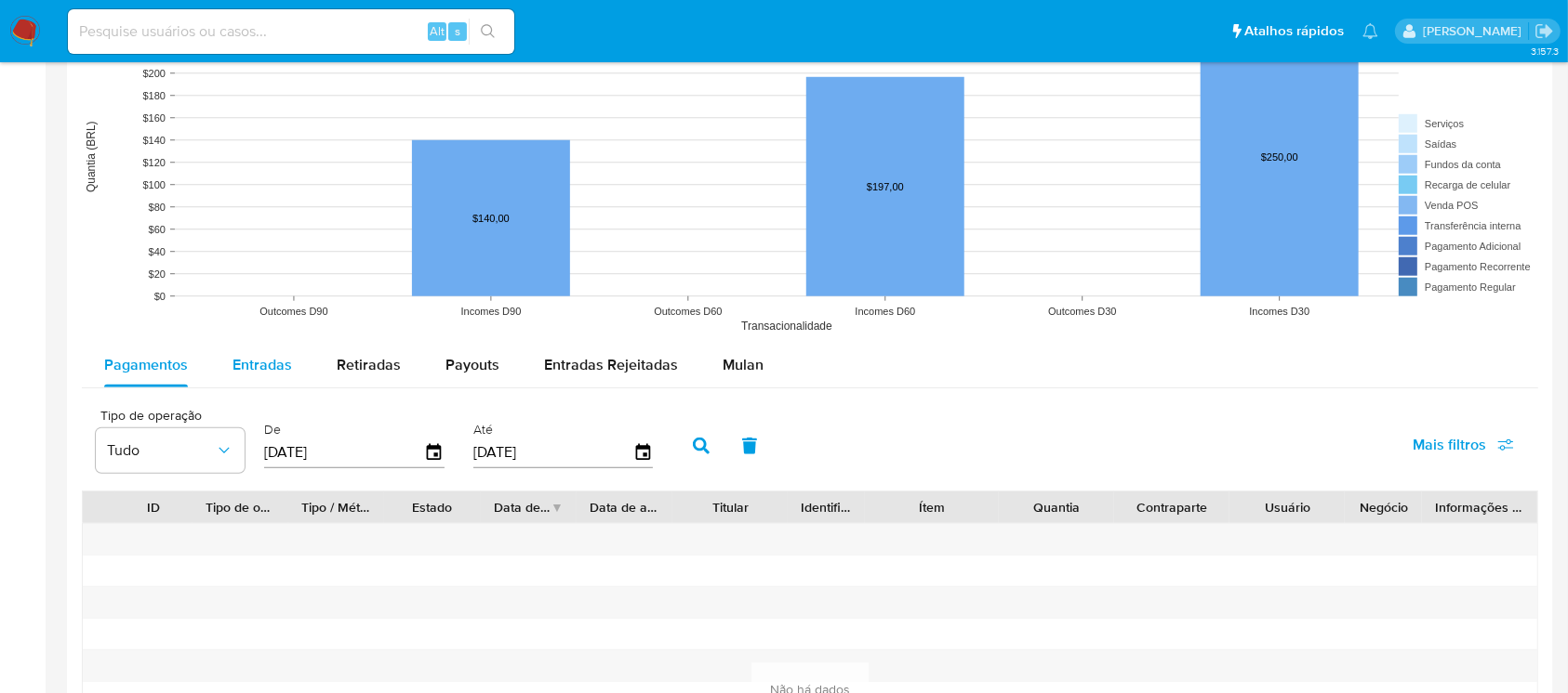
click at [271, 368] on span "Entradas" at bounding box center [262, 365] width 60 height 21
select select "10"
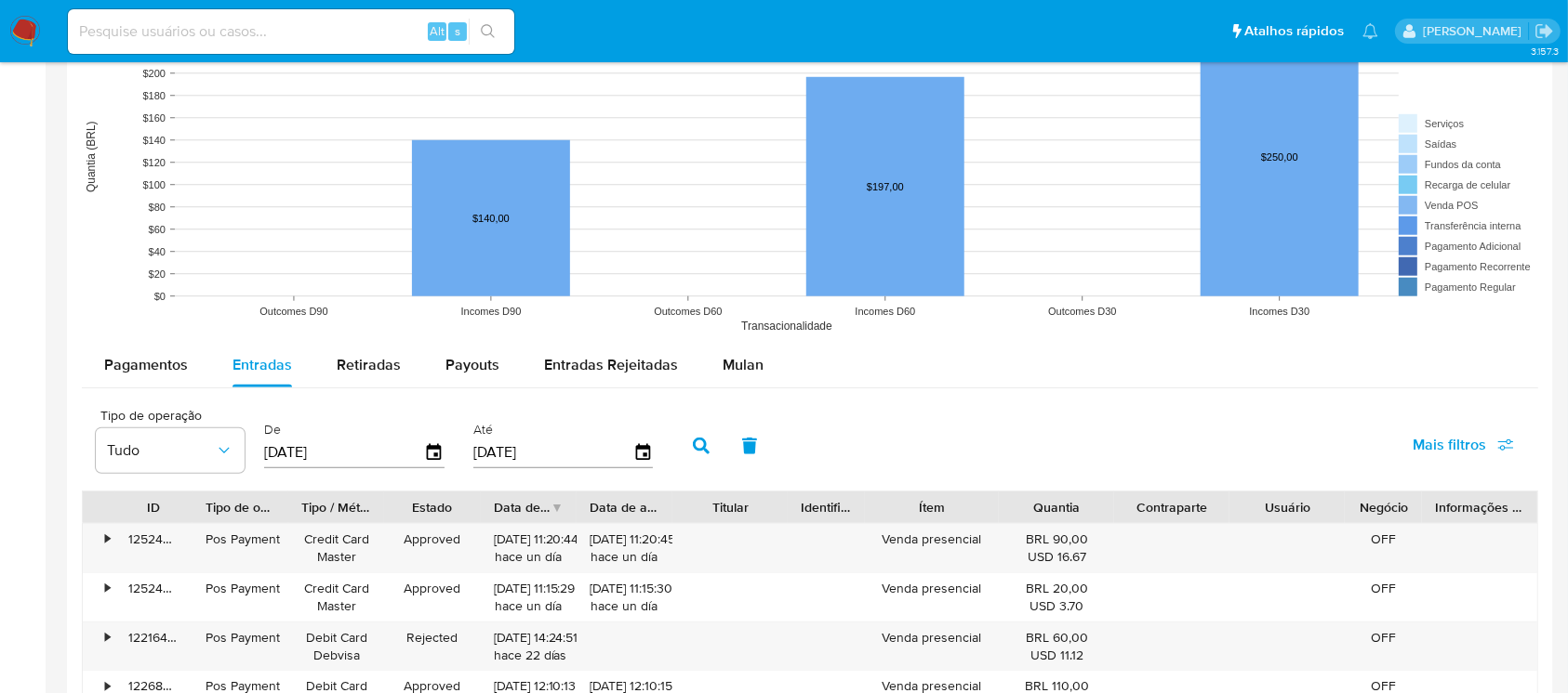
scroll to position [1601, 0]
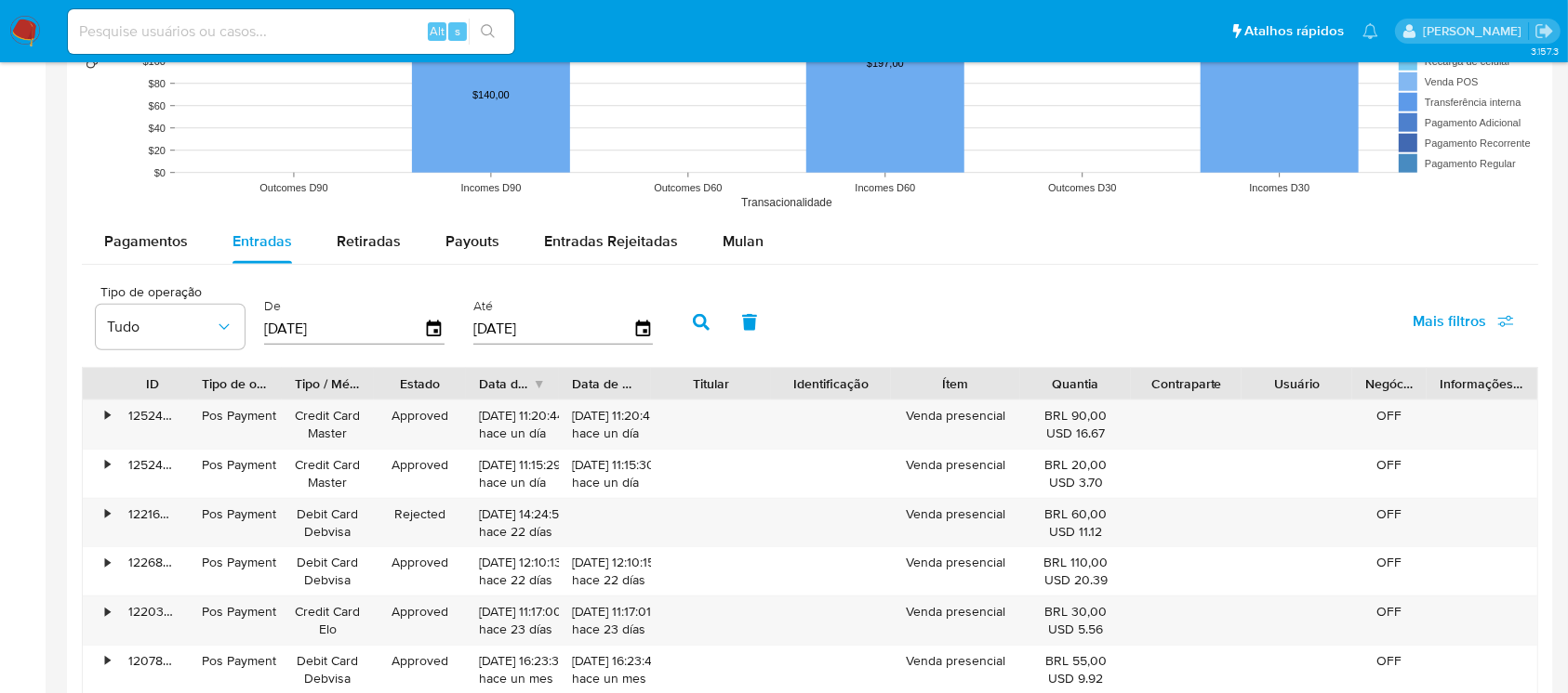
drag, startPoint x: 786, startPoint y: 384, endPoint x: 791, endPoint y: 396, distance: 13.0
click at [791, 396] on div "ID Tipo de operação Tipo / Método Estado Data de criação Data de aprovação Titu…" at bounding box center [810, 383] width 1454 height 32
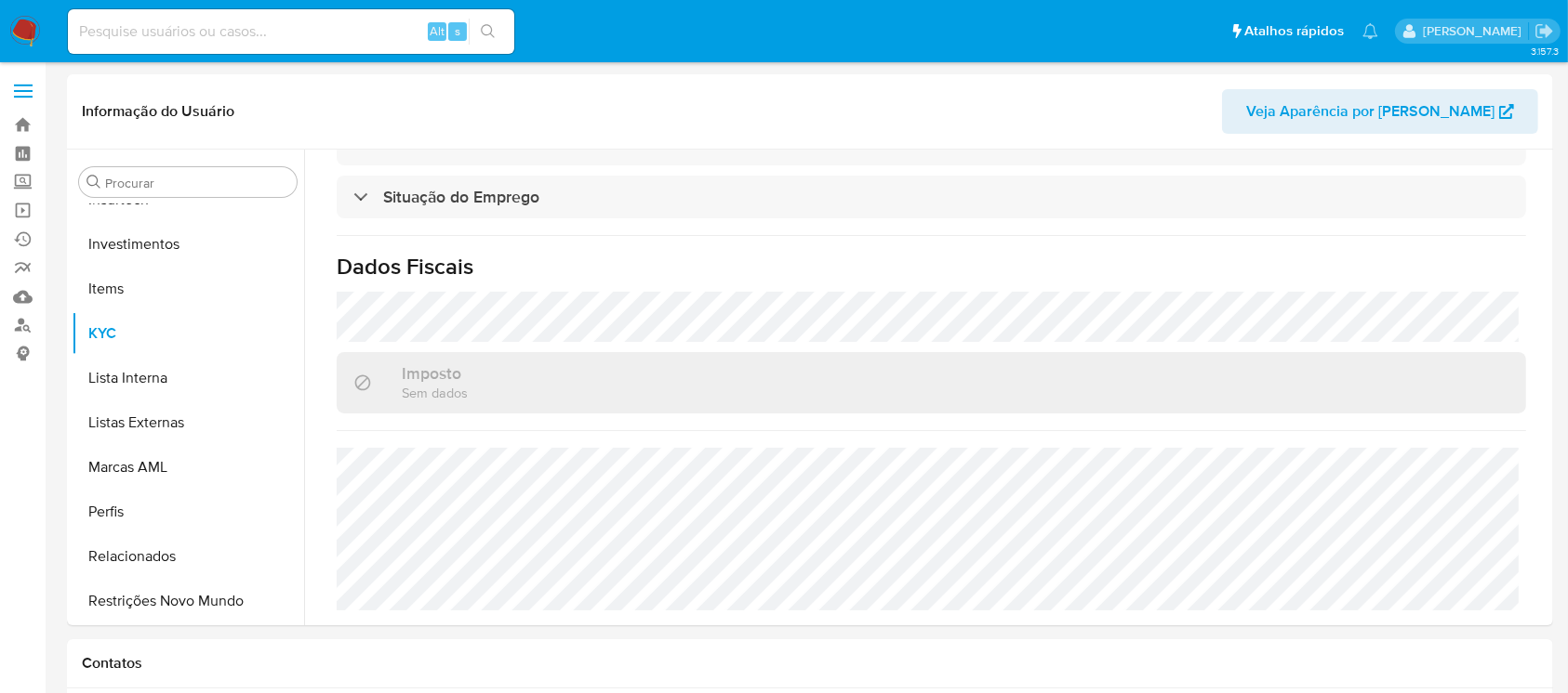
scroll to position [0, 0]
